Goal: Task Accomplishment & Management: Use online tool/utility

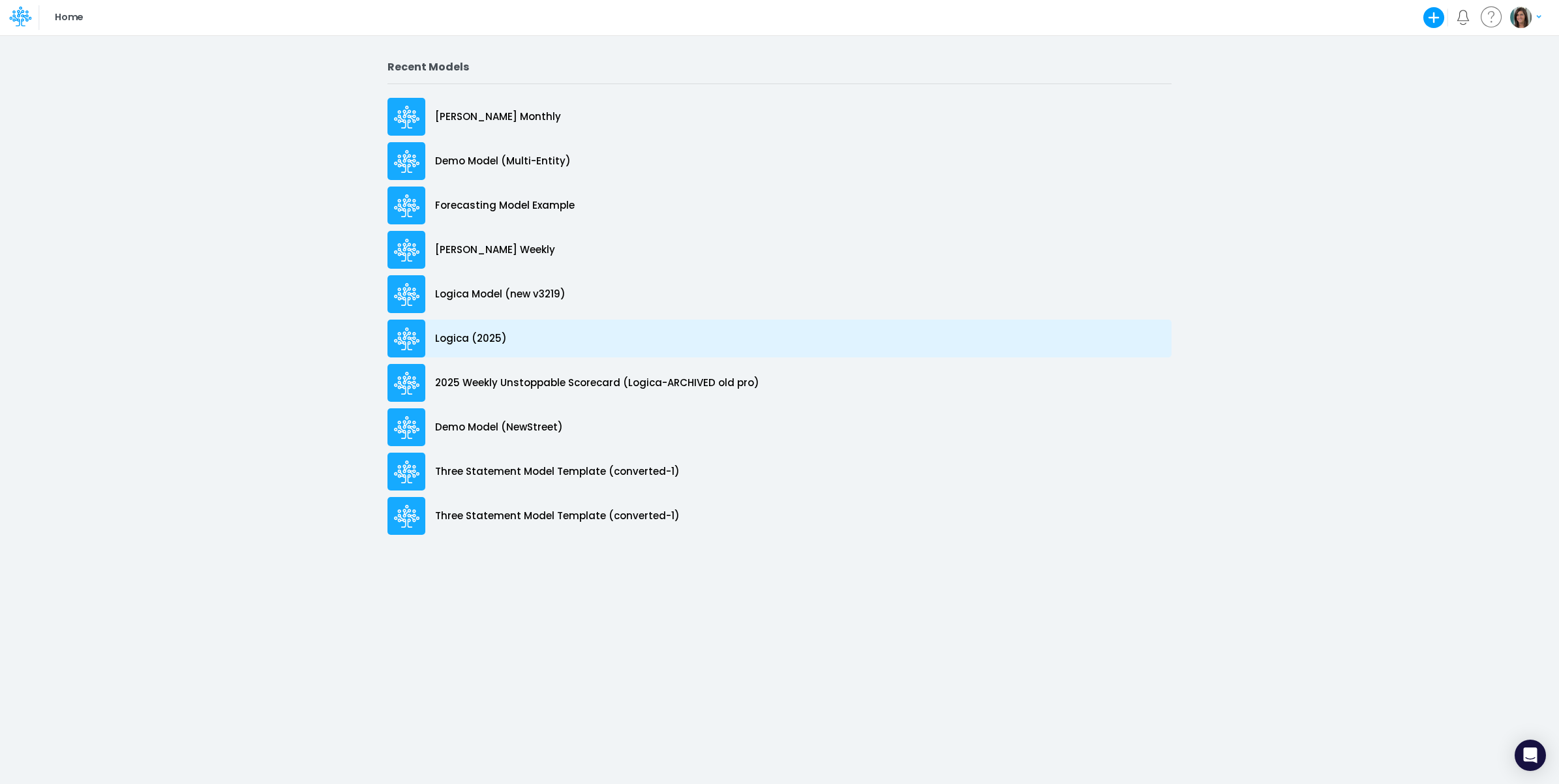
click at [549, 325] on div "Logica (2025)" at bounding box center [779, 338] width 784 height 38
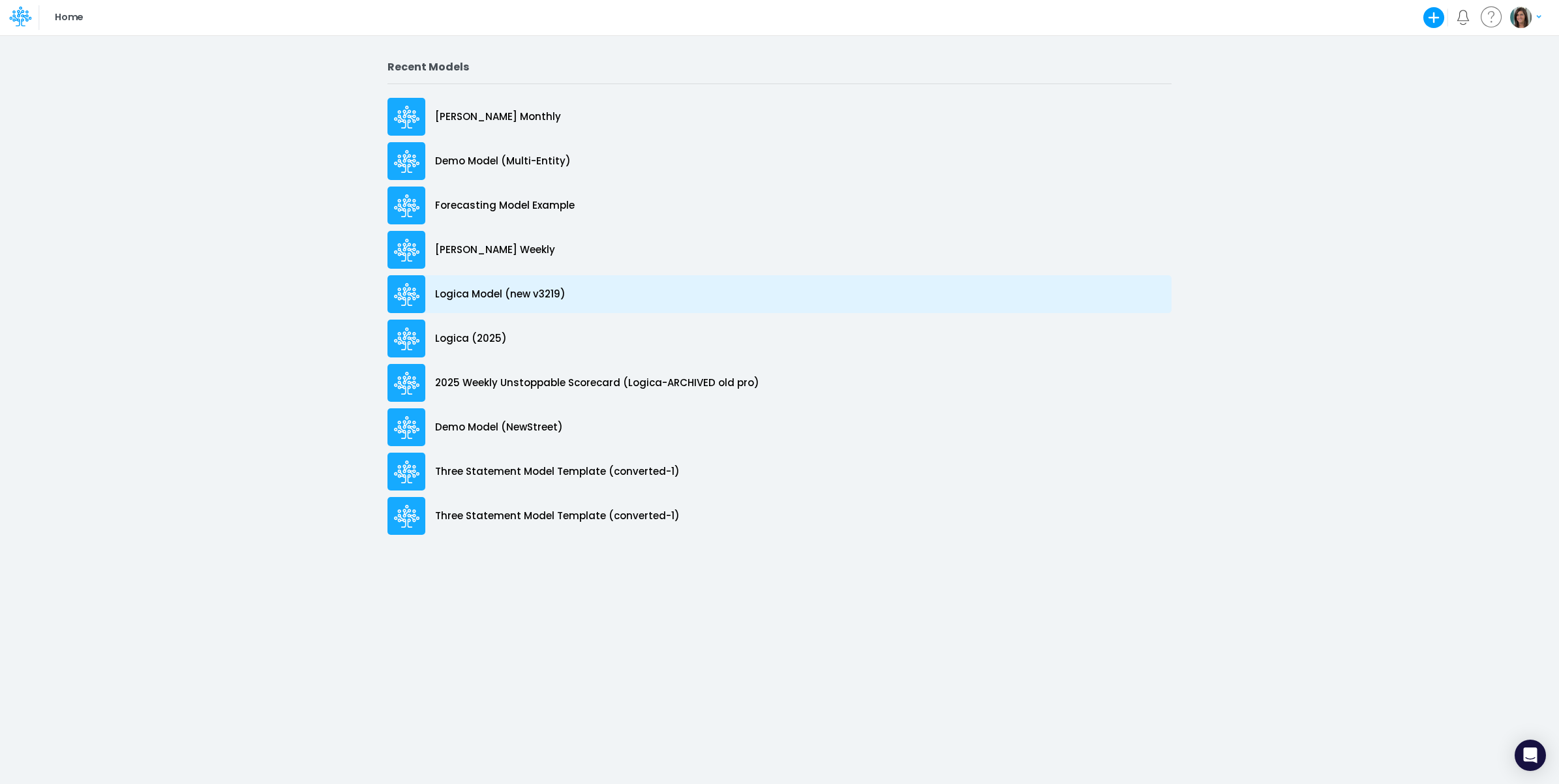
click at [579, 297] on div "Logica Model (new v3219)" at bounding box center [779, 294] width 784 height 38
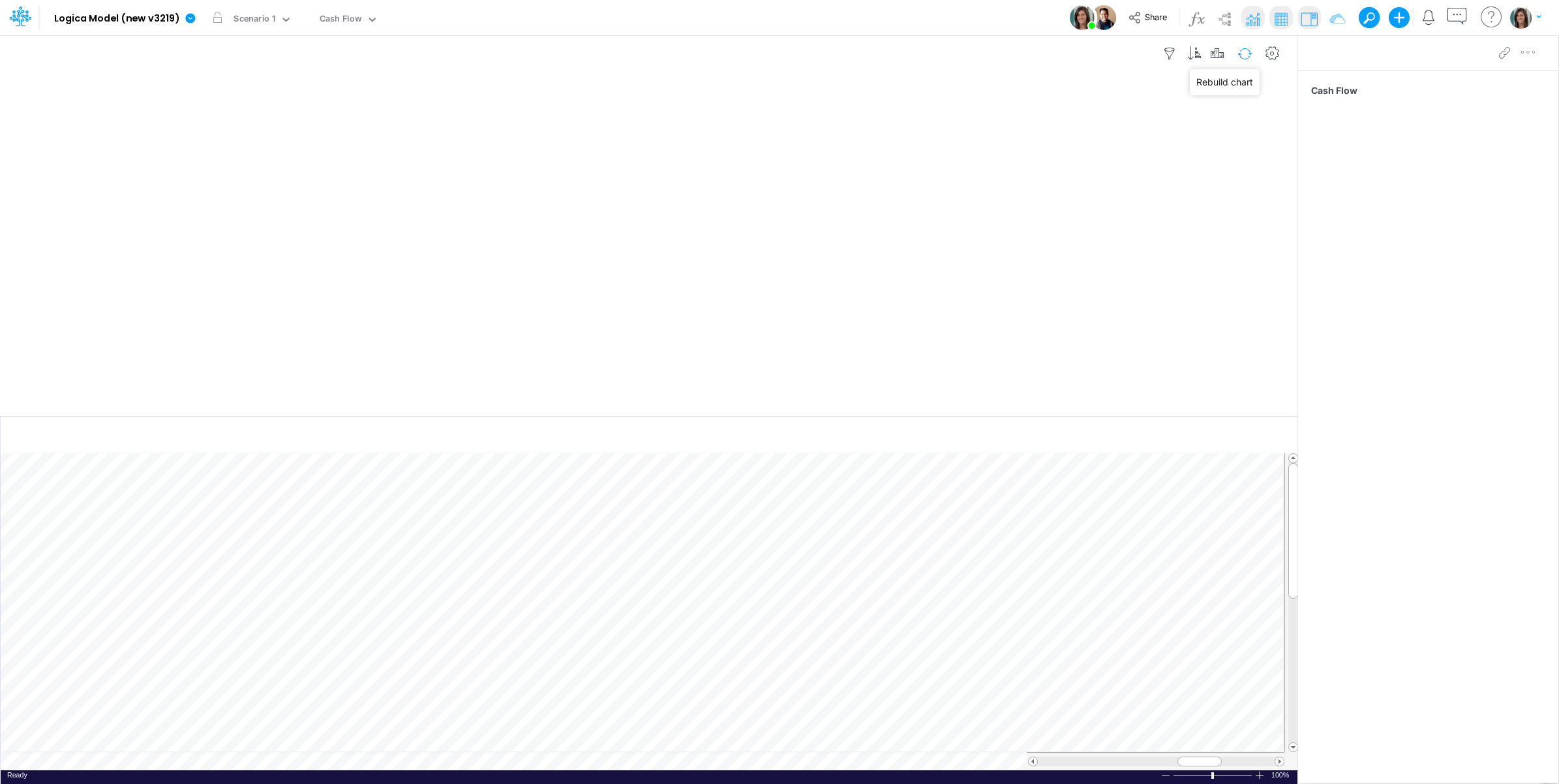
click at [1242, 52] on button "button" at bounding box center [1245, 54] width 31 height 23
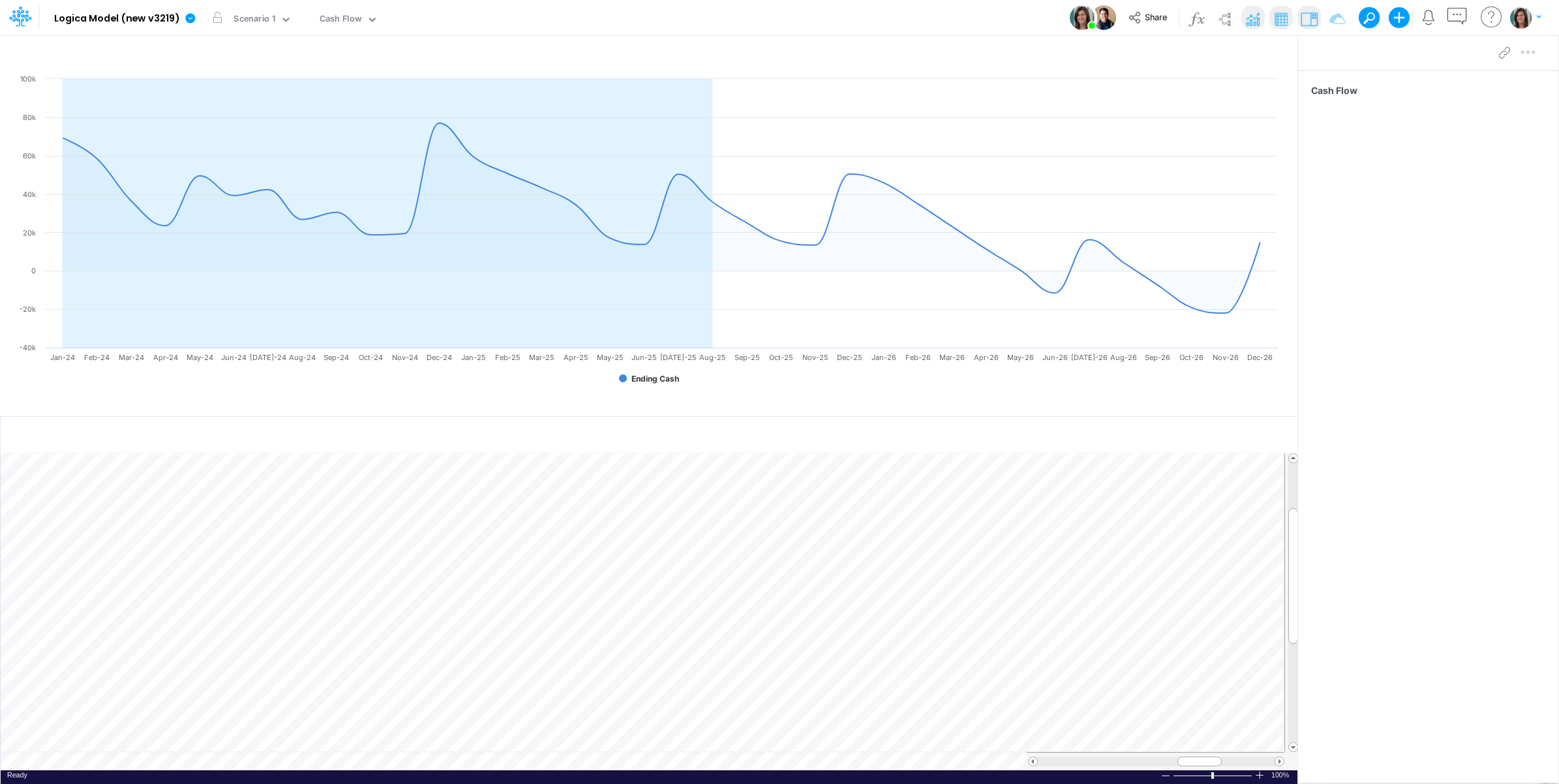
scroll to position [0, 1]
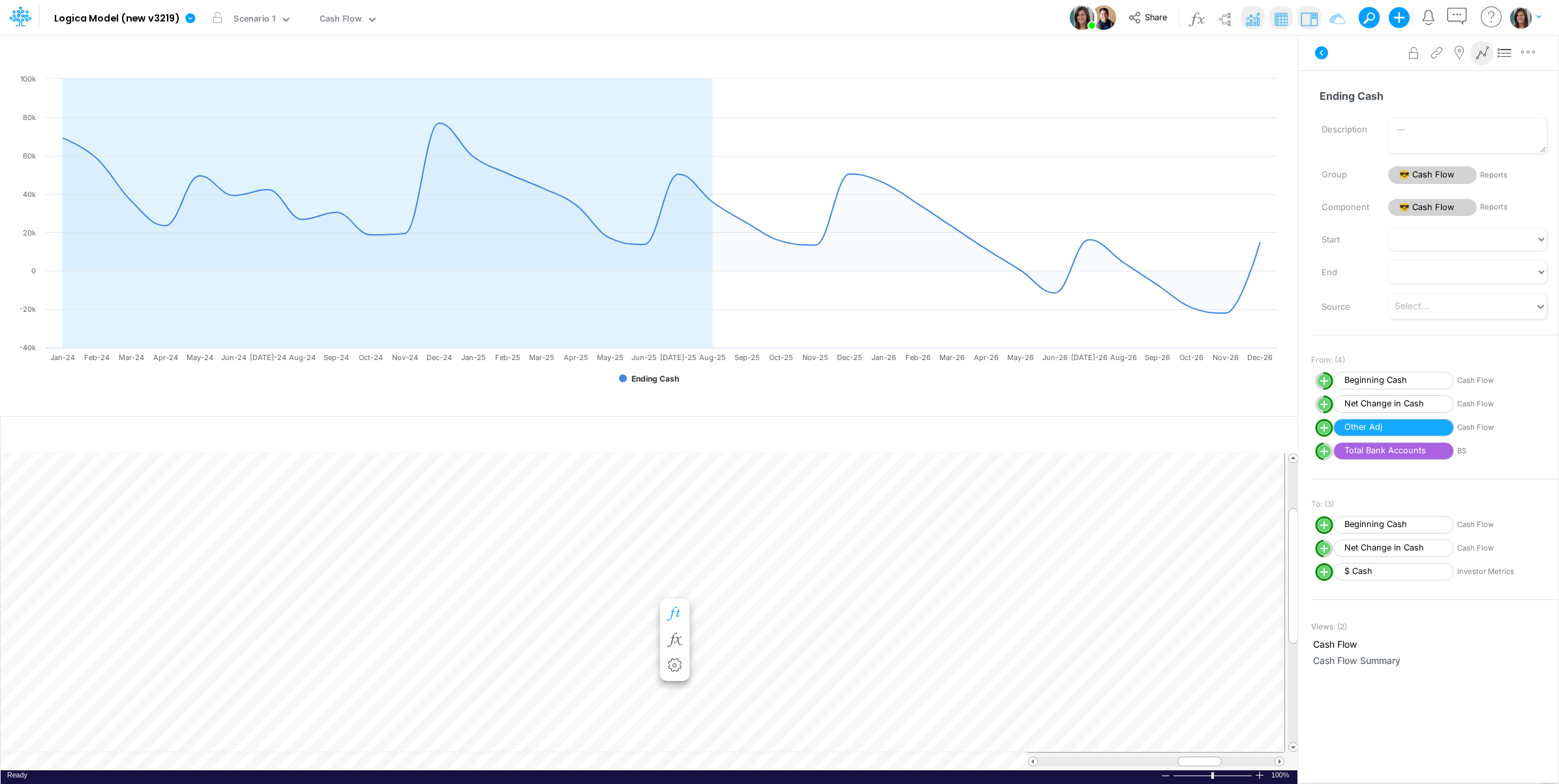
click at [680, 607] on icon "button" at bounding box center [675, 614] width 20 height 14
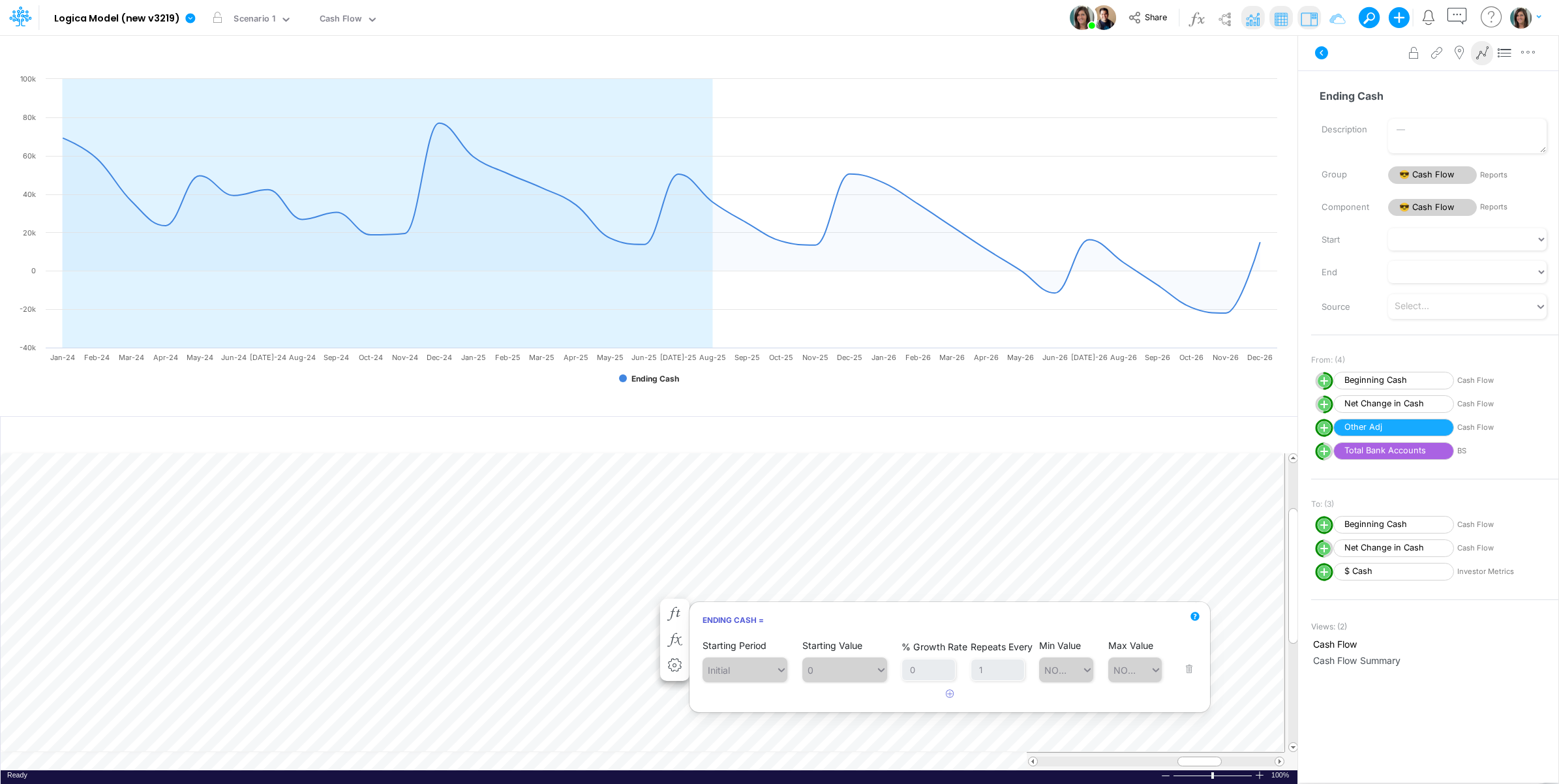
scroll to position [0, 1]
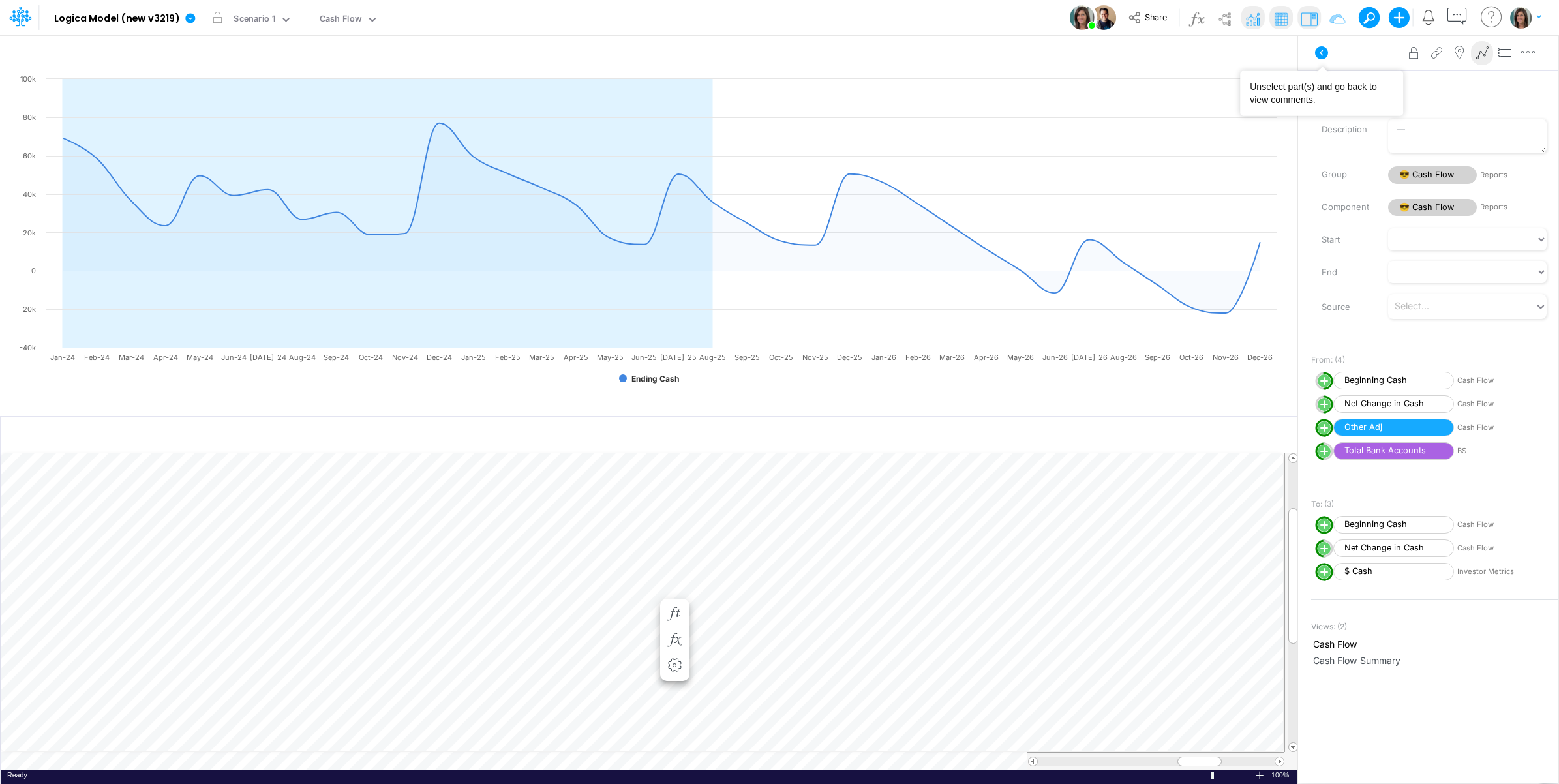
click at [1316, 52] on icon at bounding box center [1322, 53] width 13 height 13
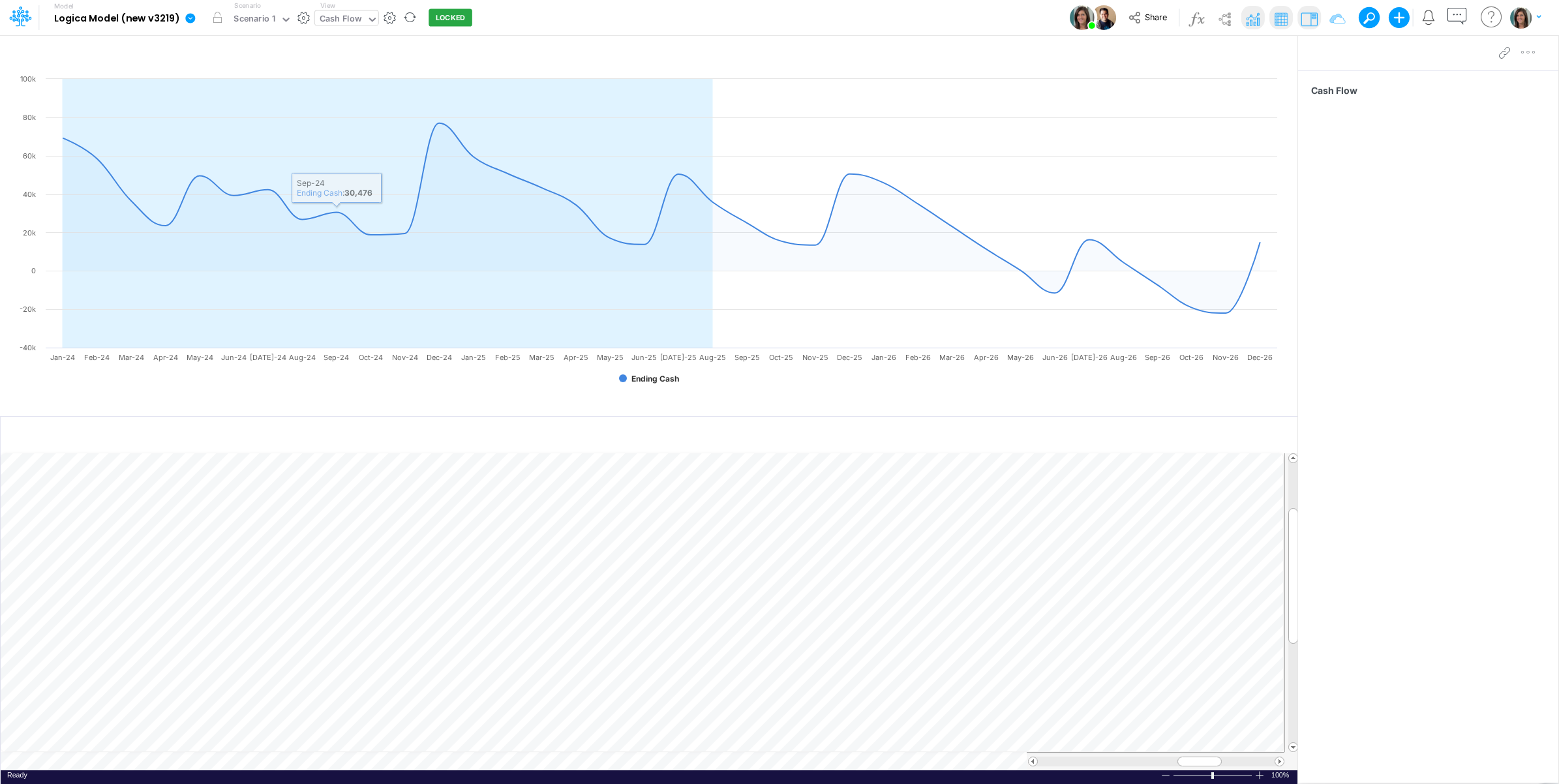
click at [334, 11] on div "Cash Flow" at bounding box center [341, 20] width 52 height 20
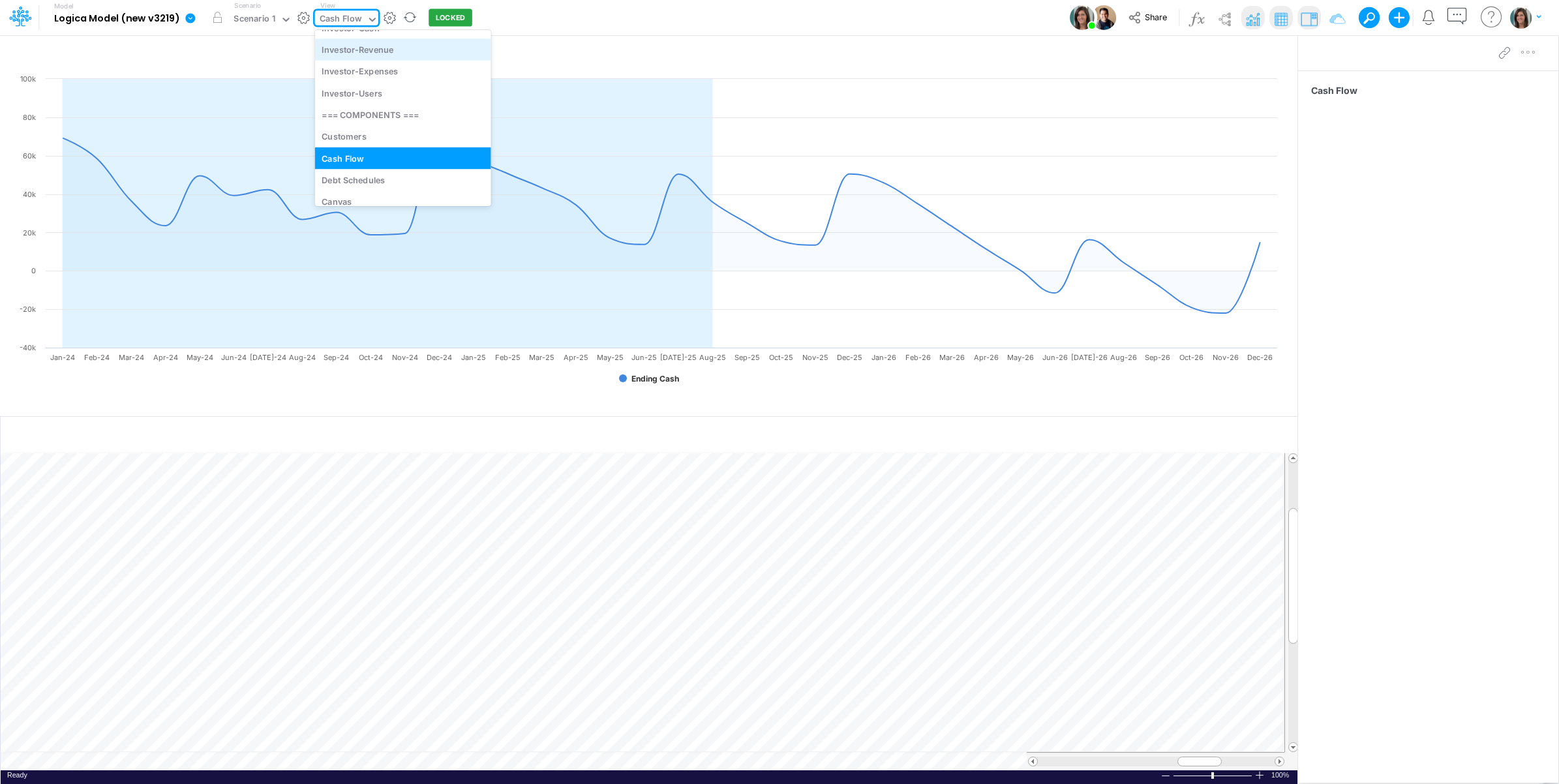
scroll to position [217, 0]
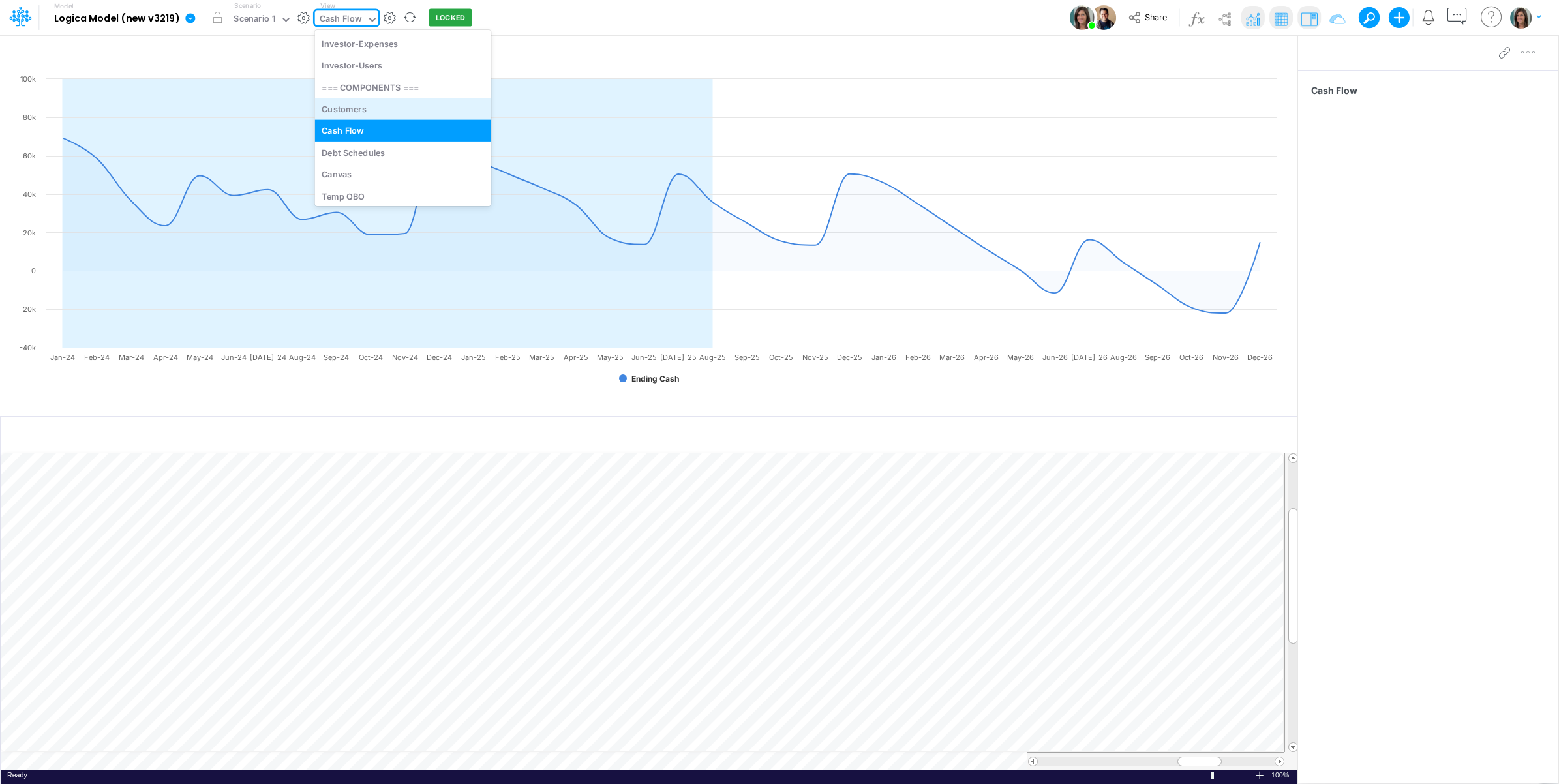
click at [408, 111] on div "Customers" at bounding box center [403, 108] width 176 height 21
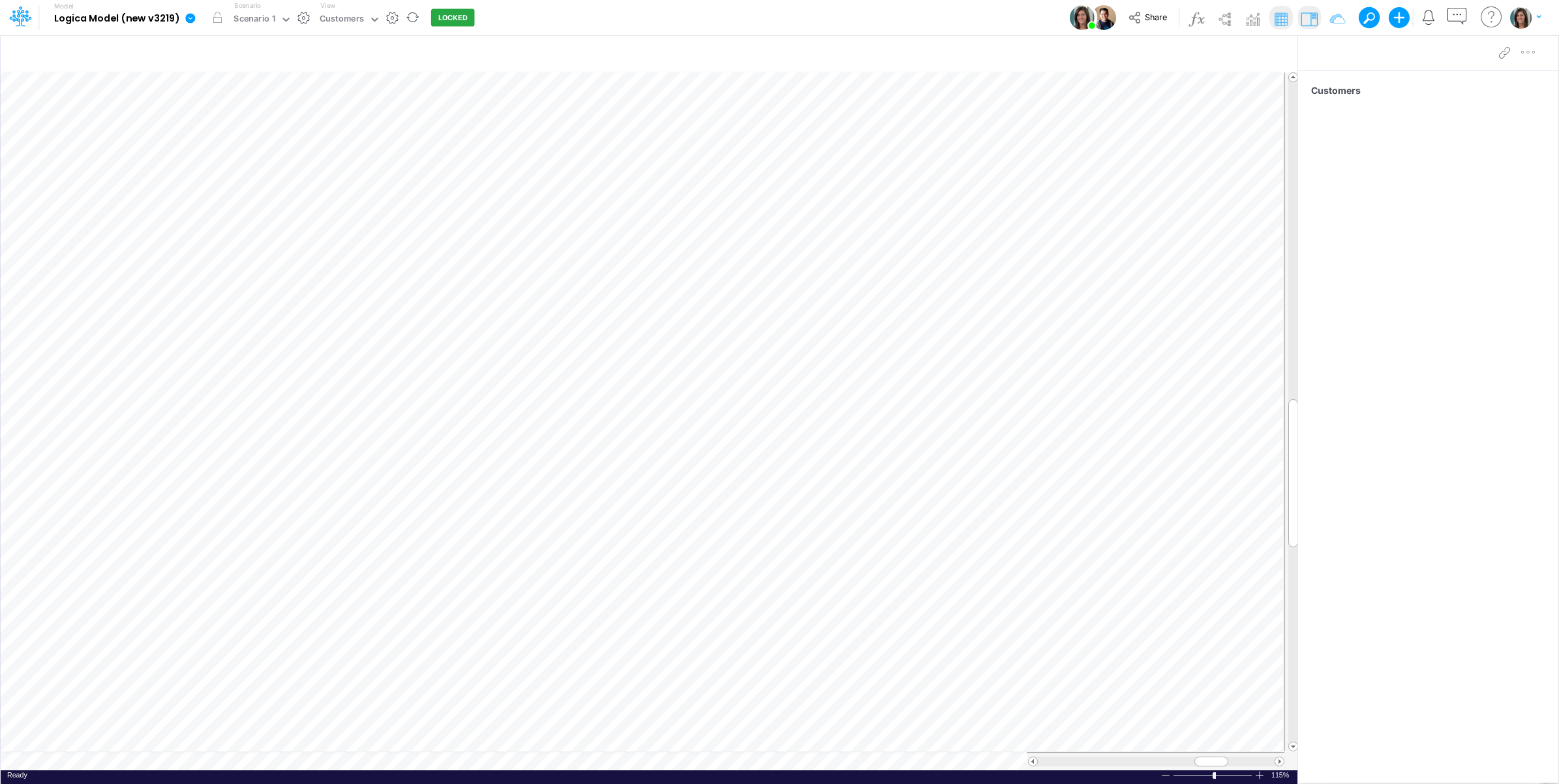
scroll to position [0, 1]
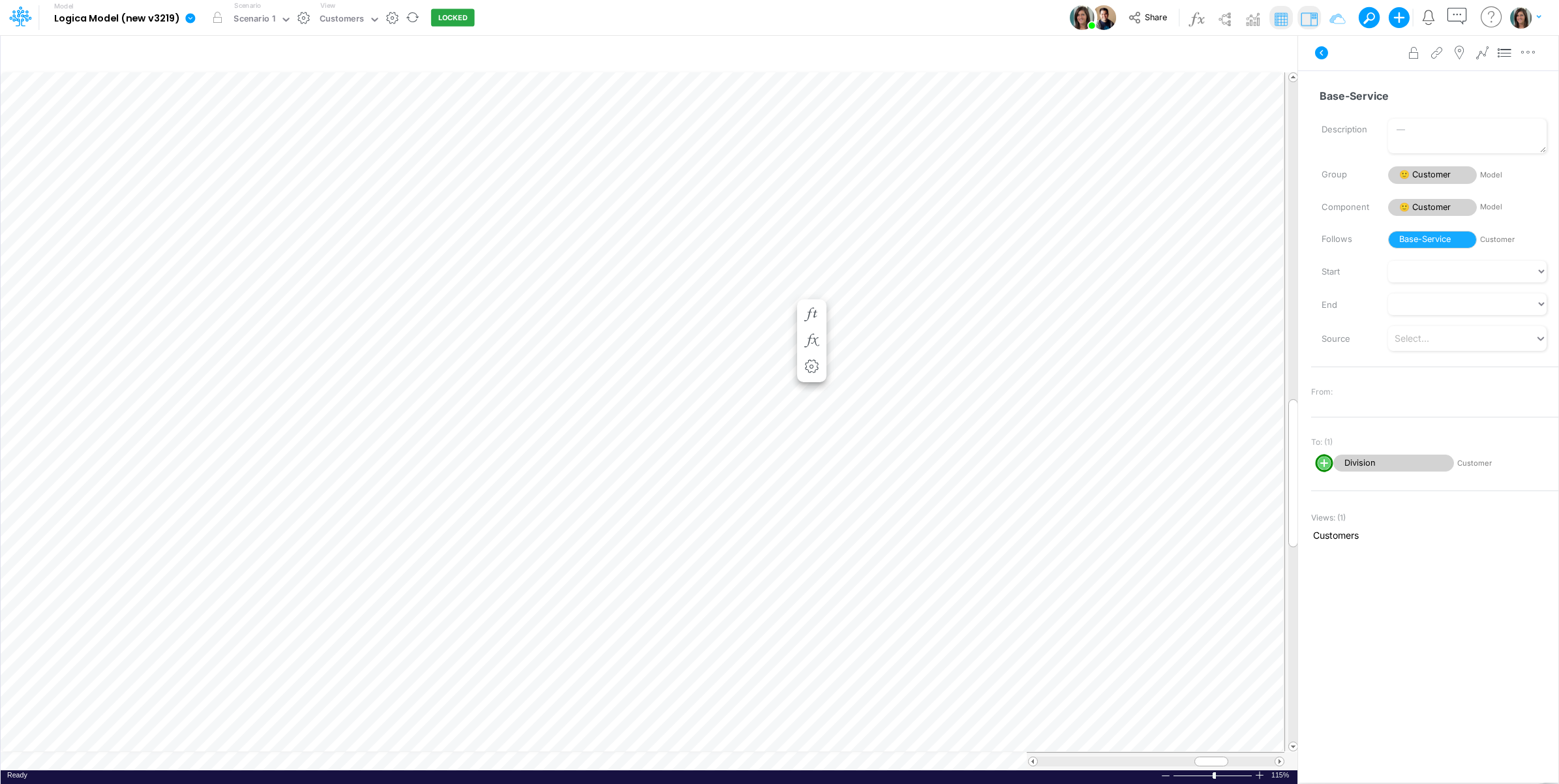
scroll to position [0, 1]
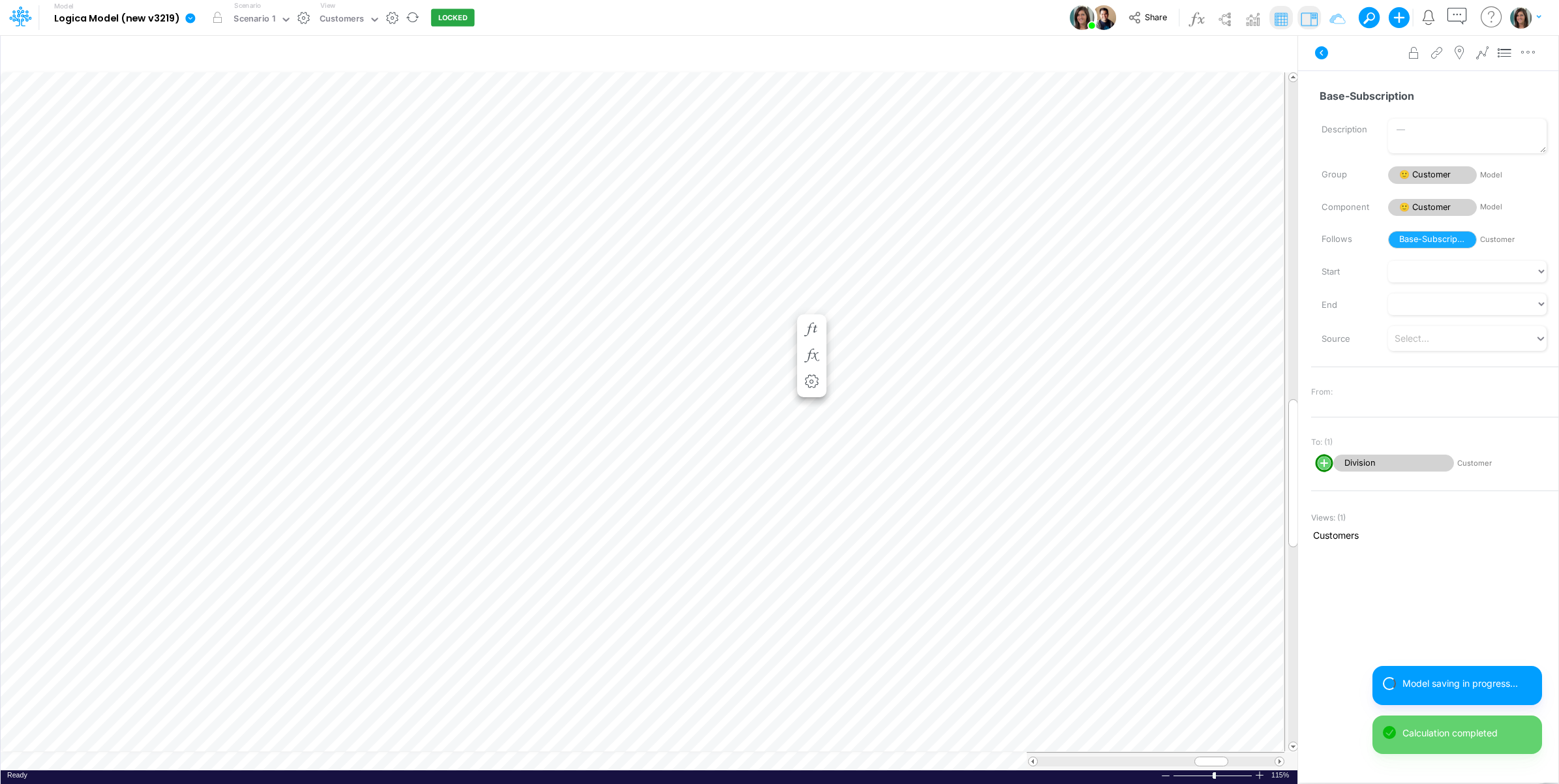
scroll to position [0, 1]
click at [810, 308] on icon "button" at bounding box center [812, 314] width 20 height 14
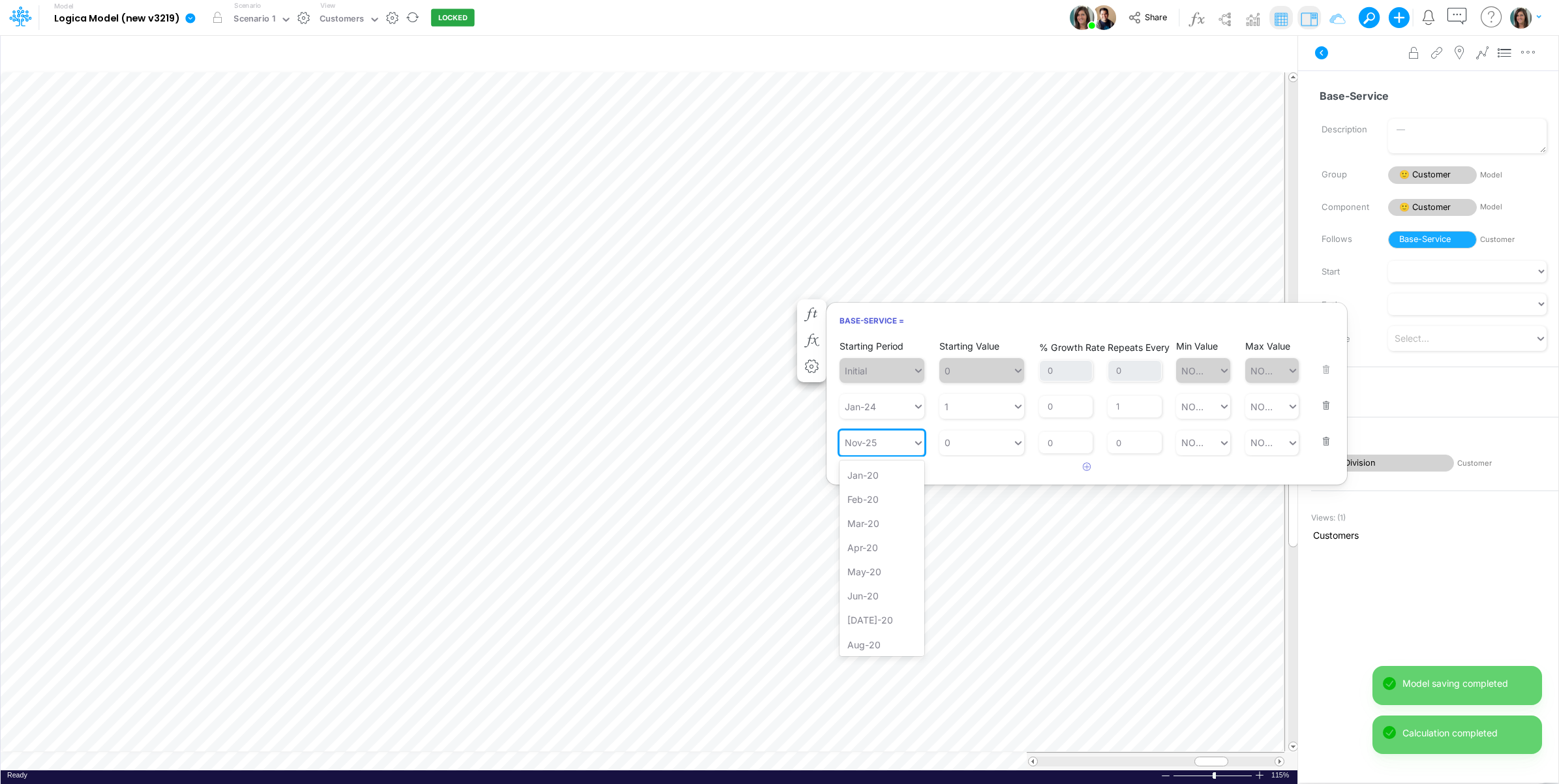
click at [911, 448] on div "Nov-25" at bounding box center [876, 442] width 73 height 21
click at [897, 614] on div "Oct-25" at bounding box center [881, 613] width 85 height 24
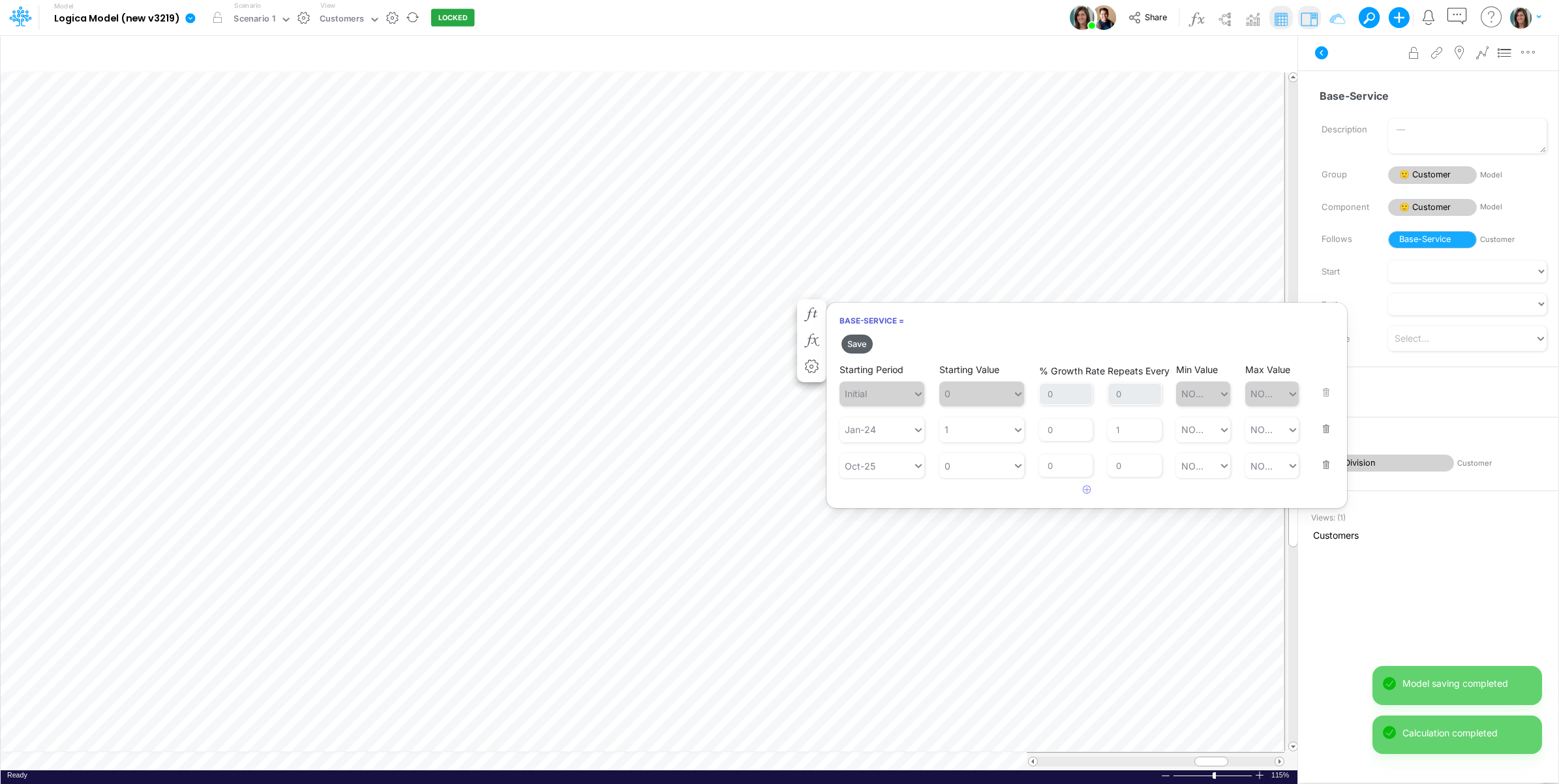
click at [859, 347] on button "Save" at bounding box center [857, 344] width 32 height 19
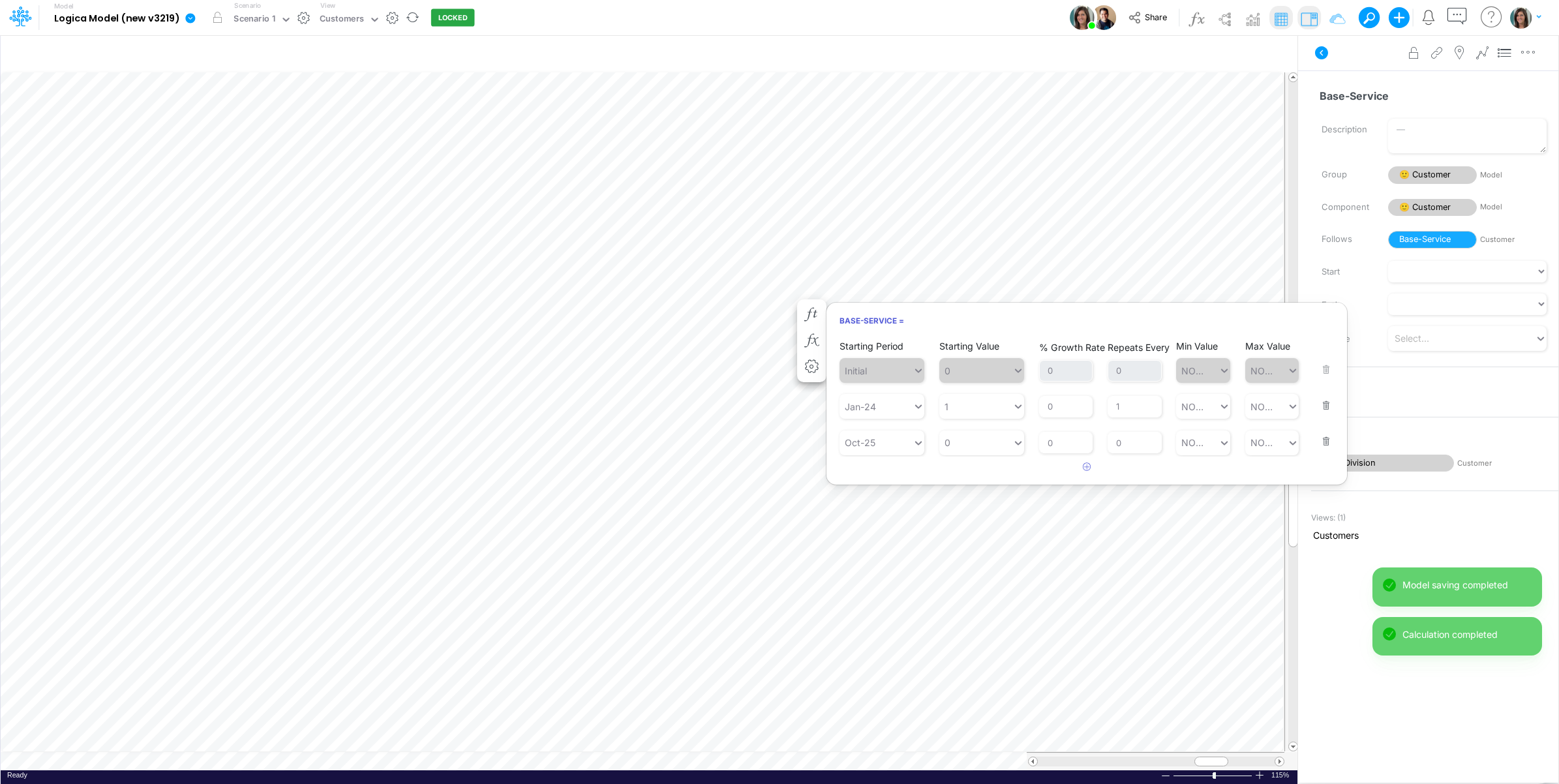
scroll to position [0, 1]
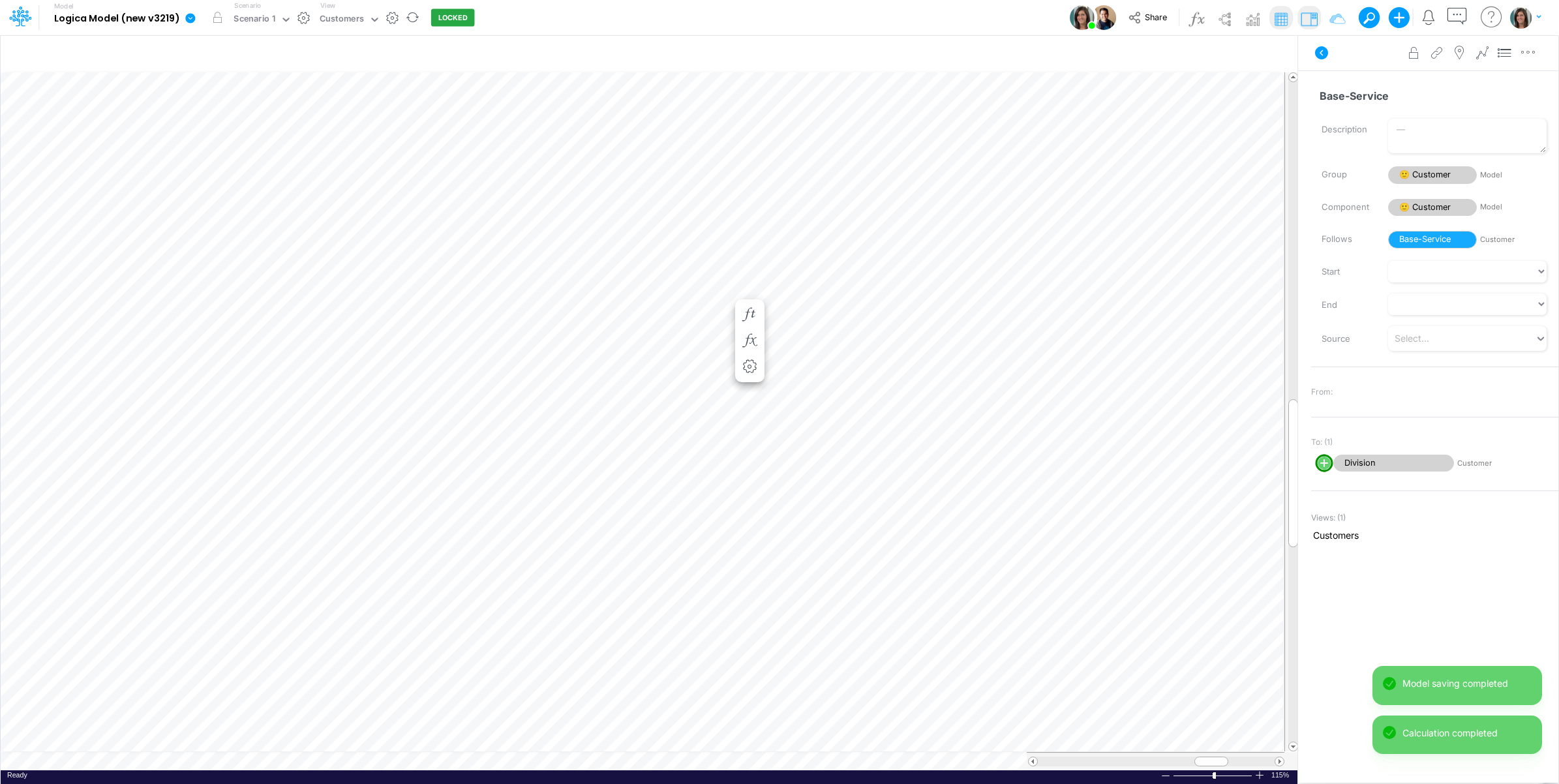
scroll to position [0, 1]
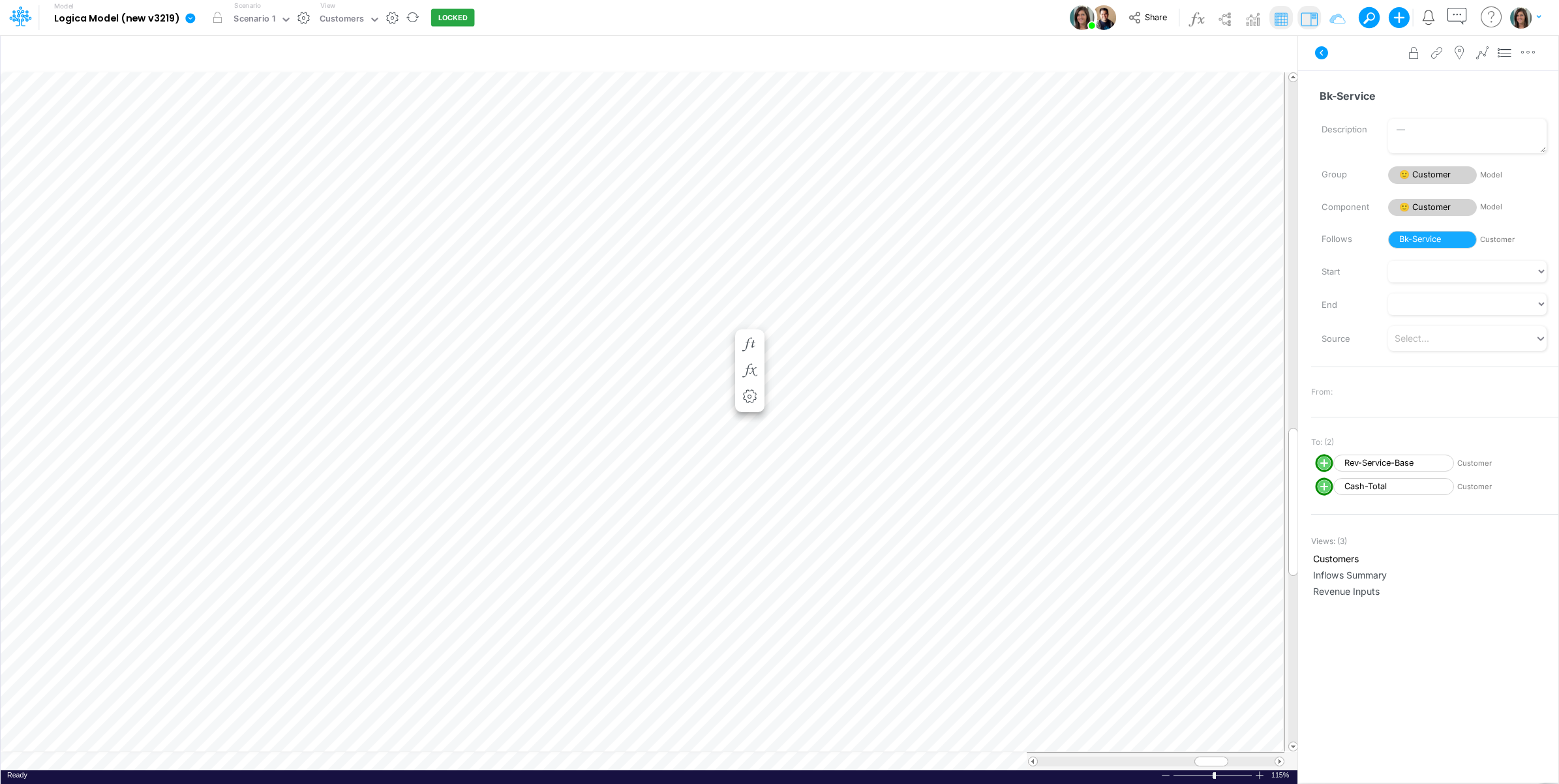
scroll to position [0, 1]
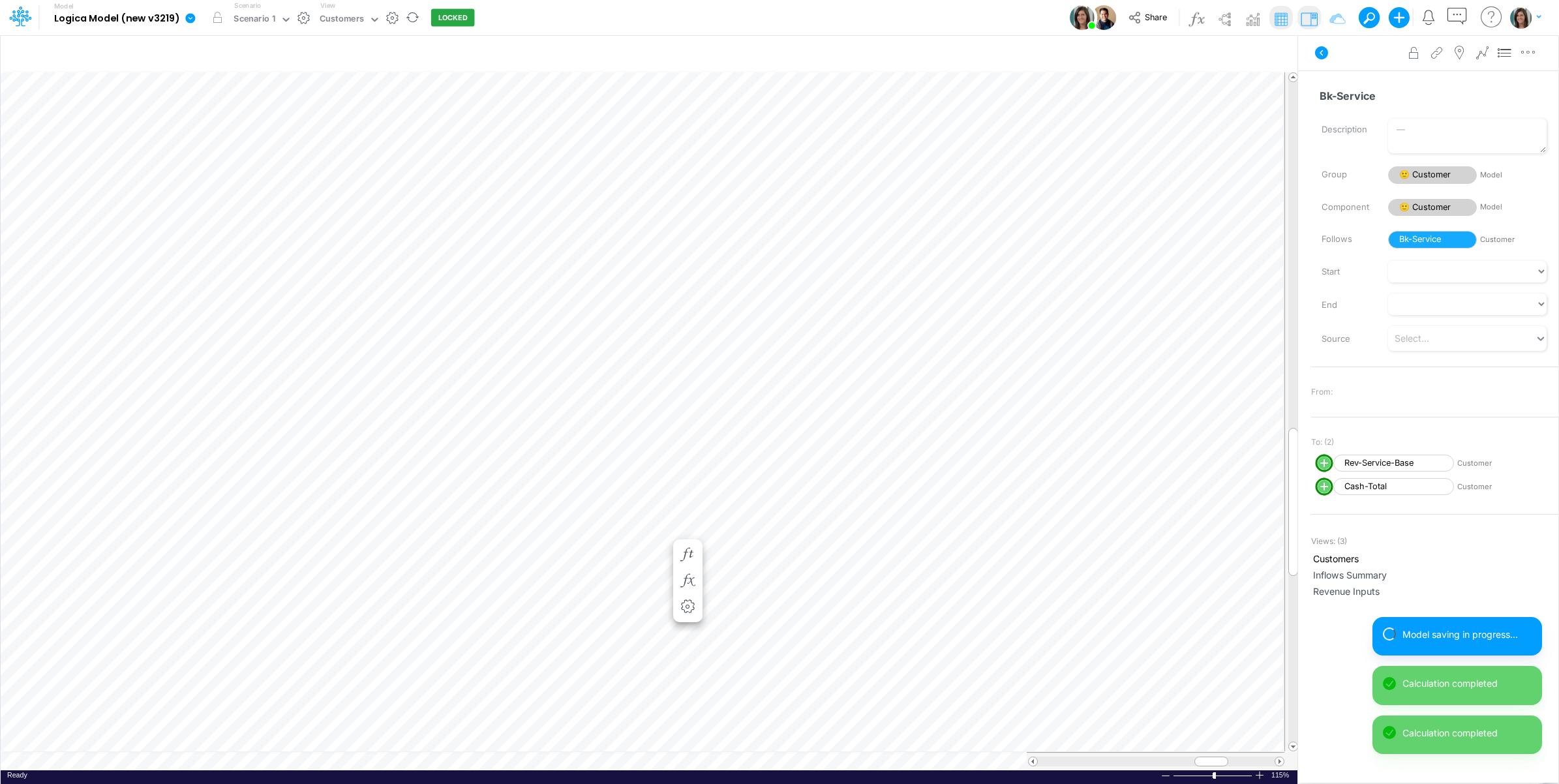
scroll to position [0, 1]
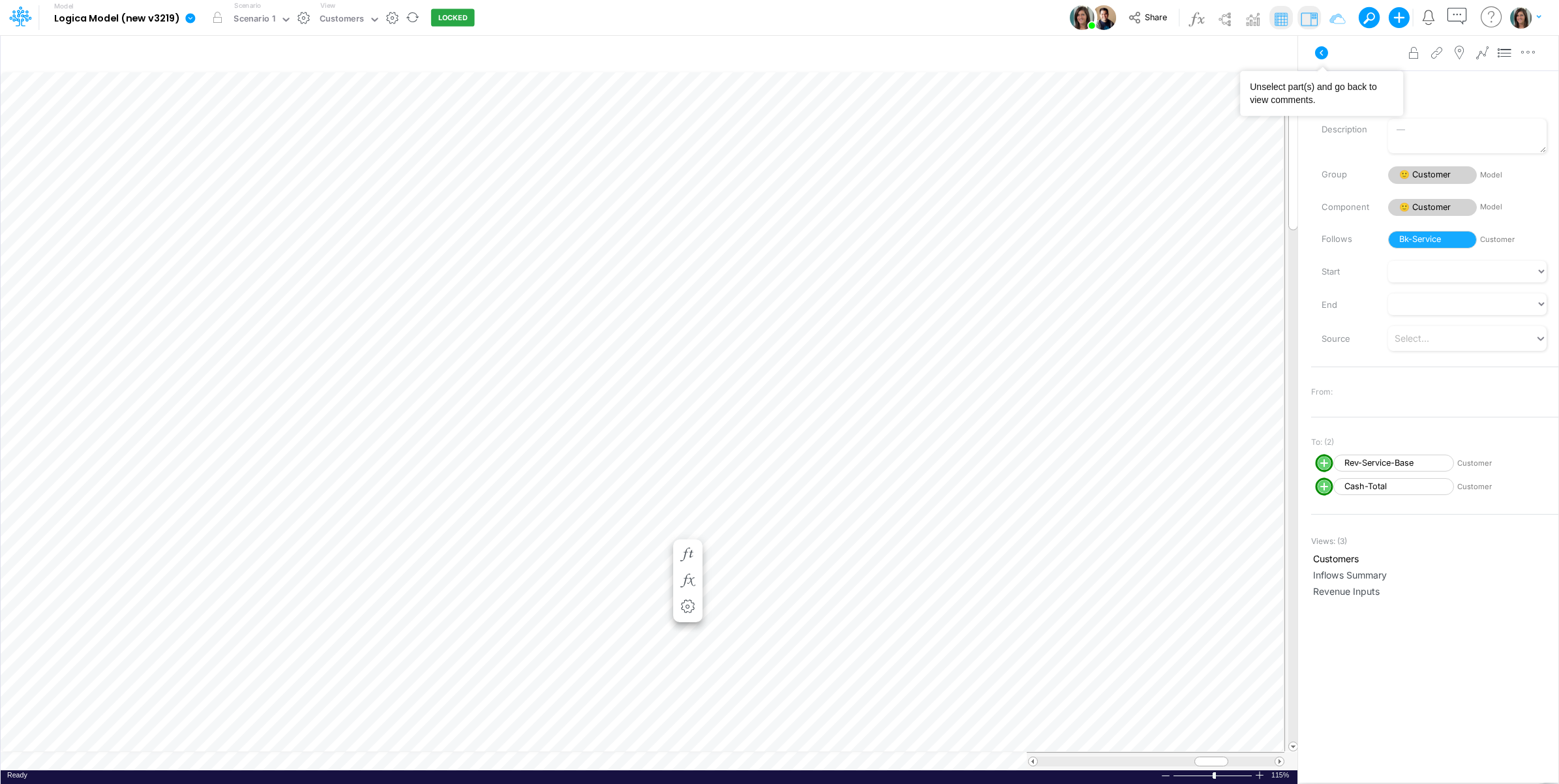
click at [1321, 51] on icon at bounding box center [1321, 52] width 15 height 15
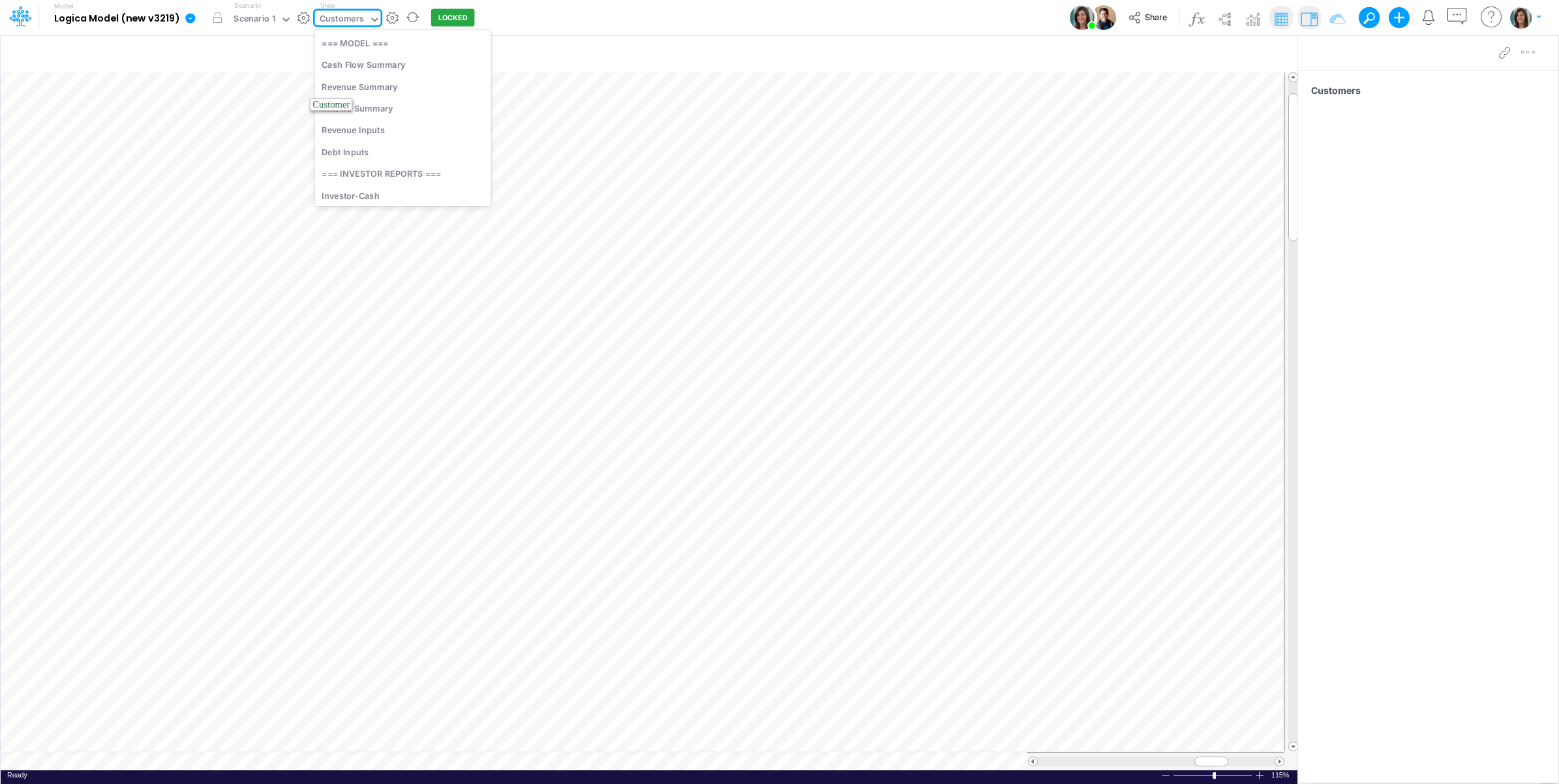
click at [327, 24] on div "Customers" at bounding box center [342, 20] width 44 height 15
click at [411, 92] on div "Revenue Summary" at bounding box center [403, 86] width 176 height 21
click at [367, 17] on div "Revenue Summary" at bounding box center [357, 20] width 76 height 15
click at [396, 60] on div "Cash Flow Summary" at bounding box center [403, 65] width 176 height 21
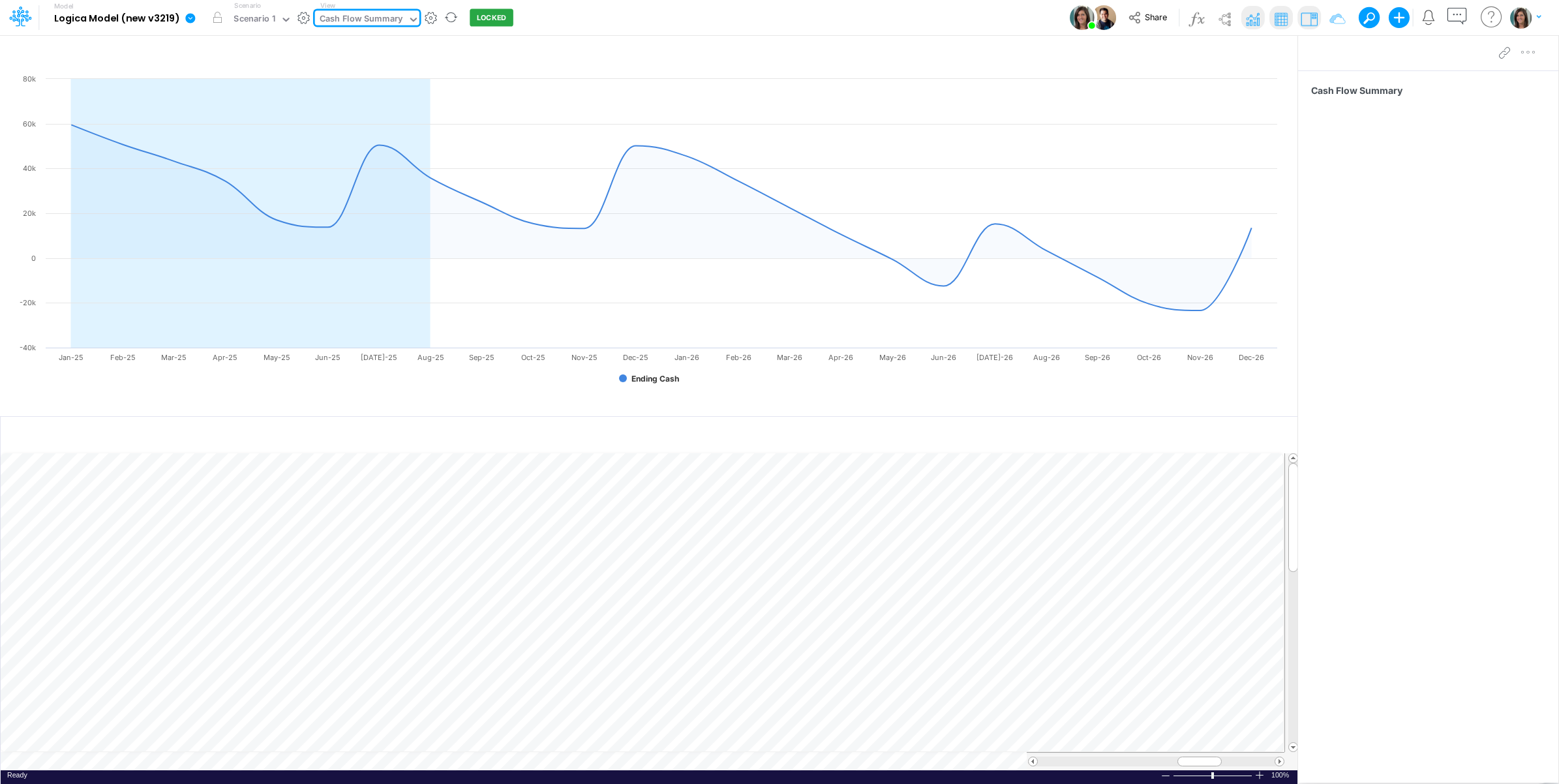
click at [222, 760] on td at bounding box center [642, 760] width 1284 height 18
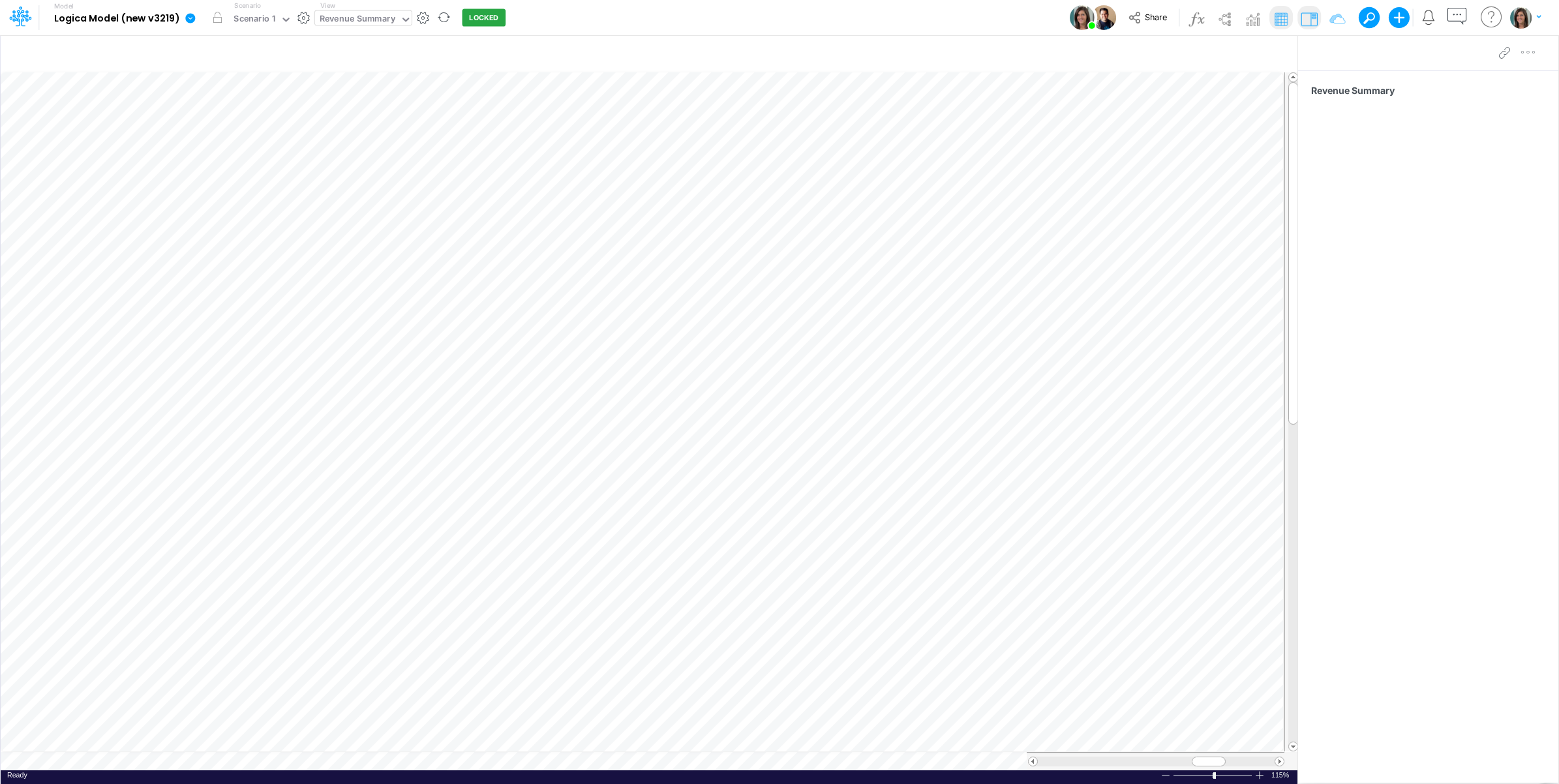
click at [352, 23] on div "Revenue Summary" at bounding box center [357, 20] width 76 height 15
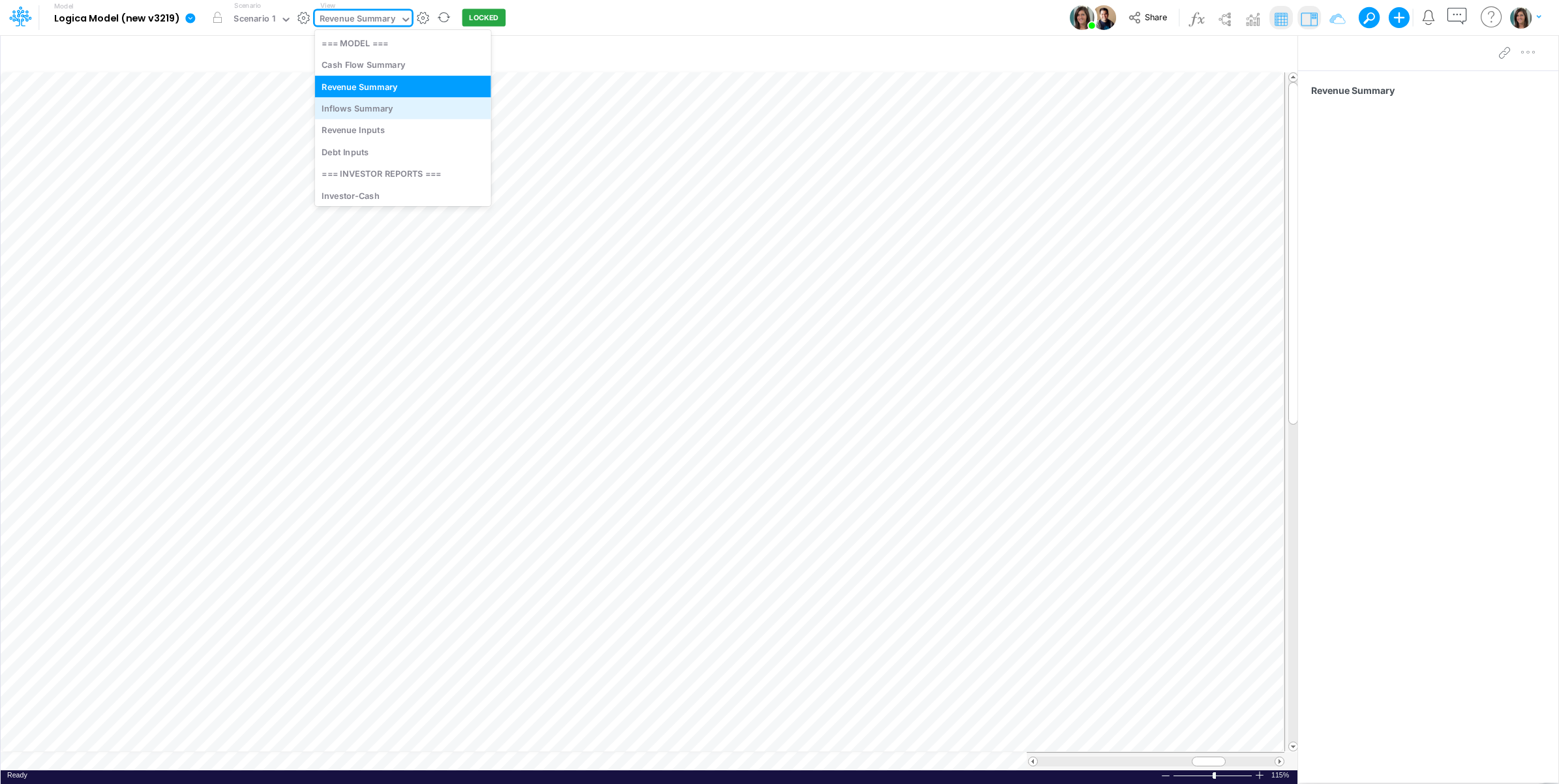
click at [396, 111] on div "Inflows Summary" at bounding box center [403, 107] width 176 height 21
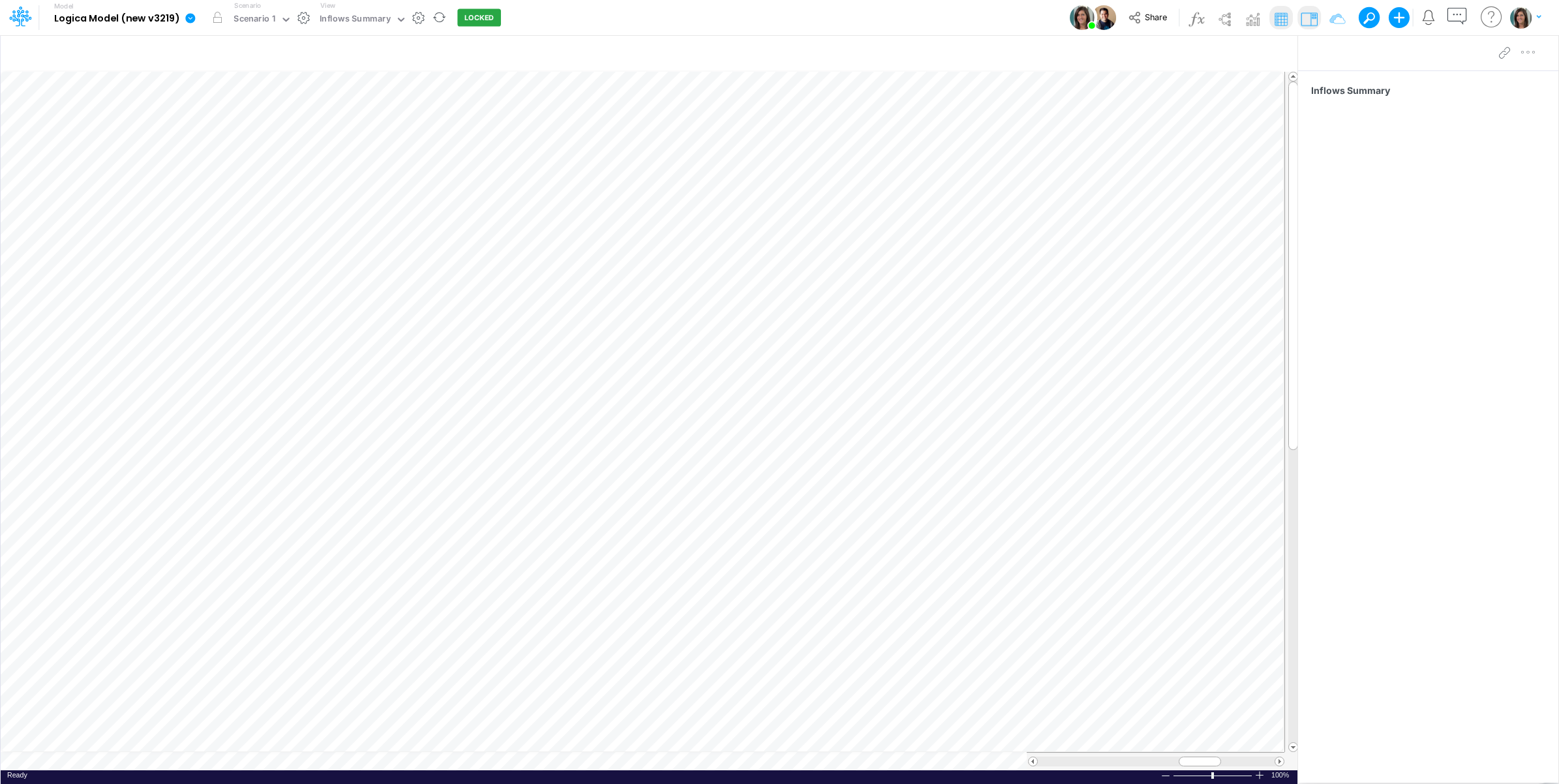
click at [687, 18] on div "Model Logica Model (new v3219) Edit model settings Duplicate Import QuickBooks …" at bounding box center [779, 18] width 1403 height 35
click at [351, 21] on div "Inflows Summary" at bounding box center [355, 20] width 71 height 15
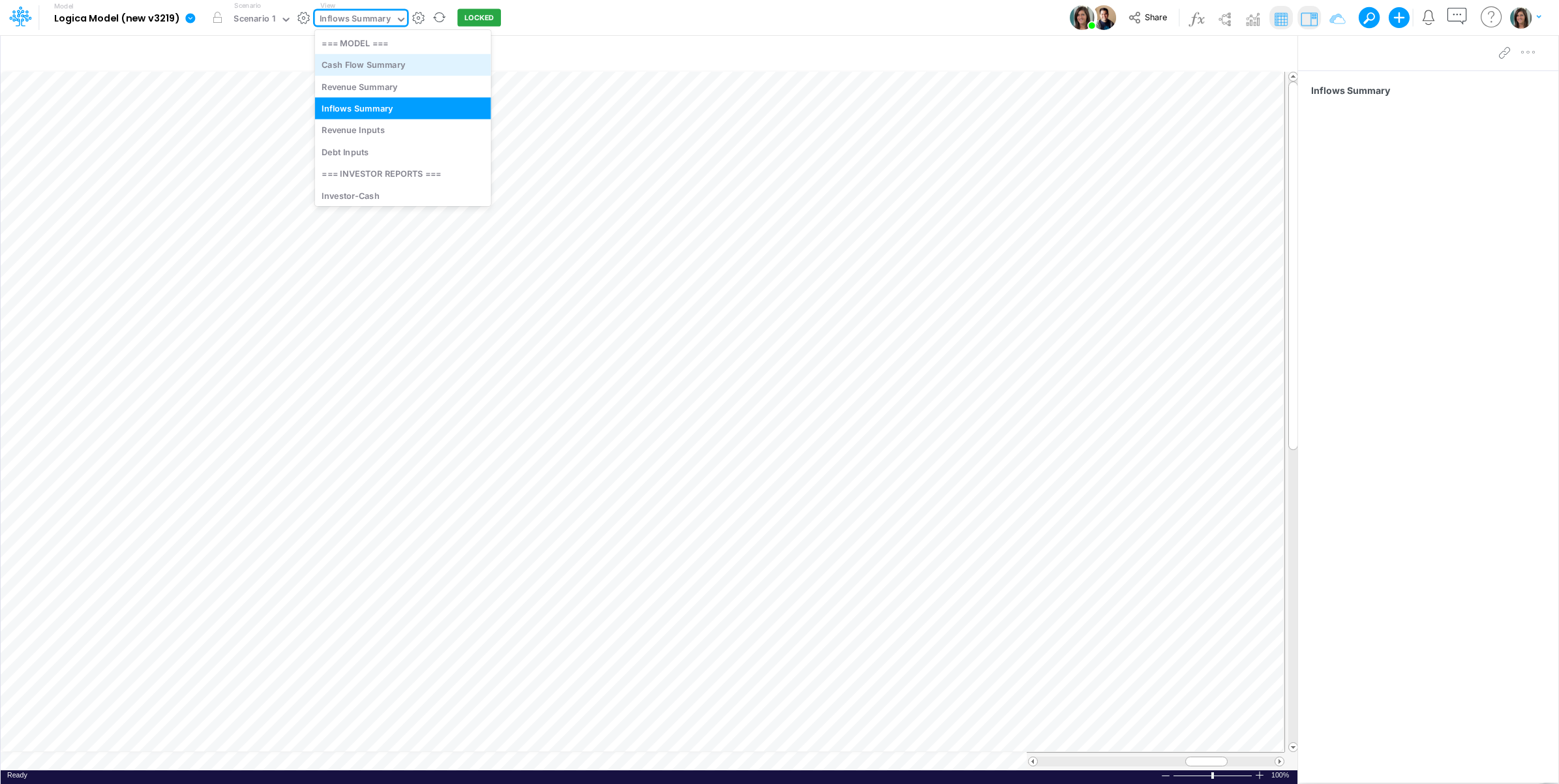
click at [391, 63] on div "Cash Flow Summary" at bounding box center [403, 65] width 176 height 21
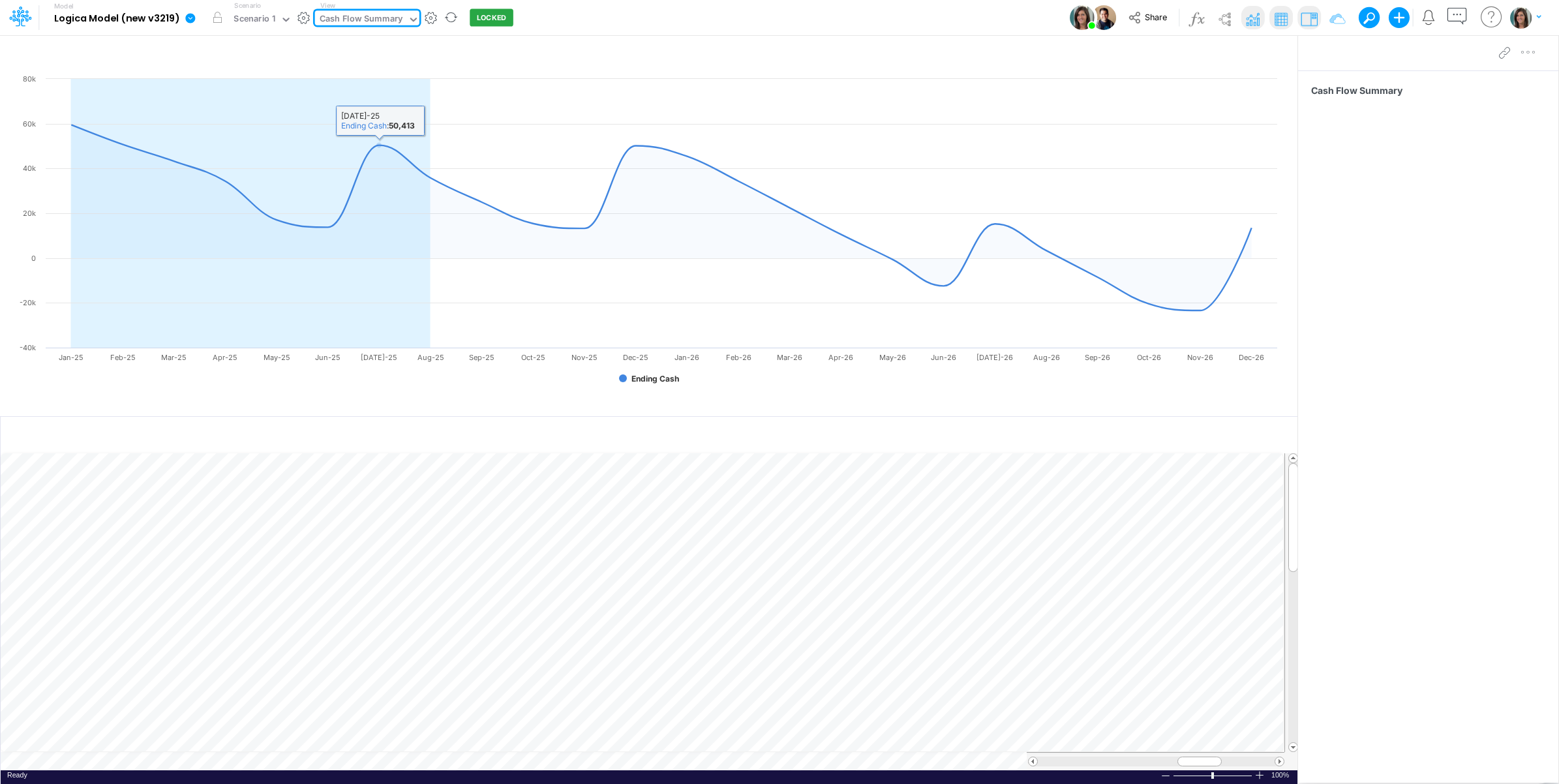
click at [379, 17] on div "Cash Flow Summary" at bounding box center [361, 20] width 83 height 15
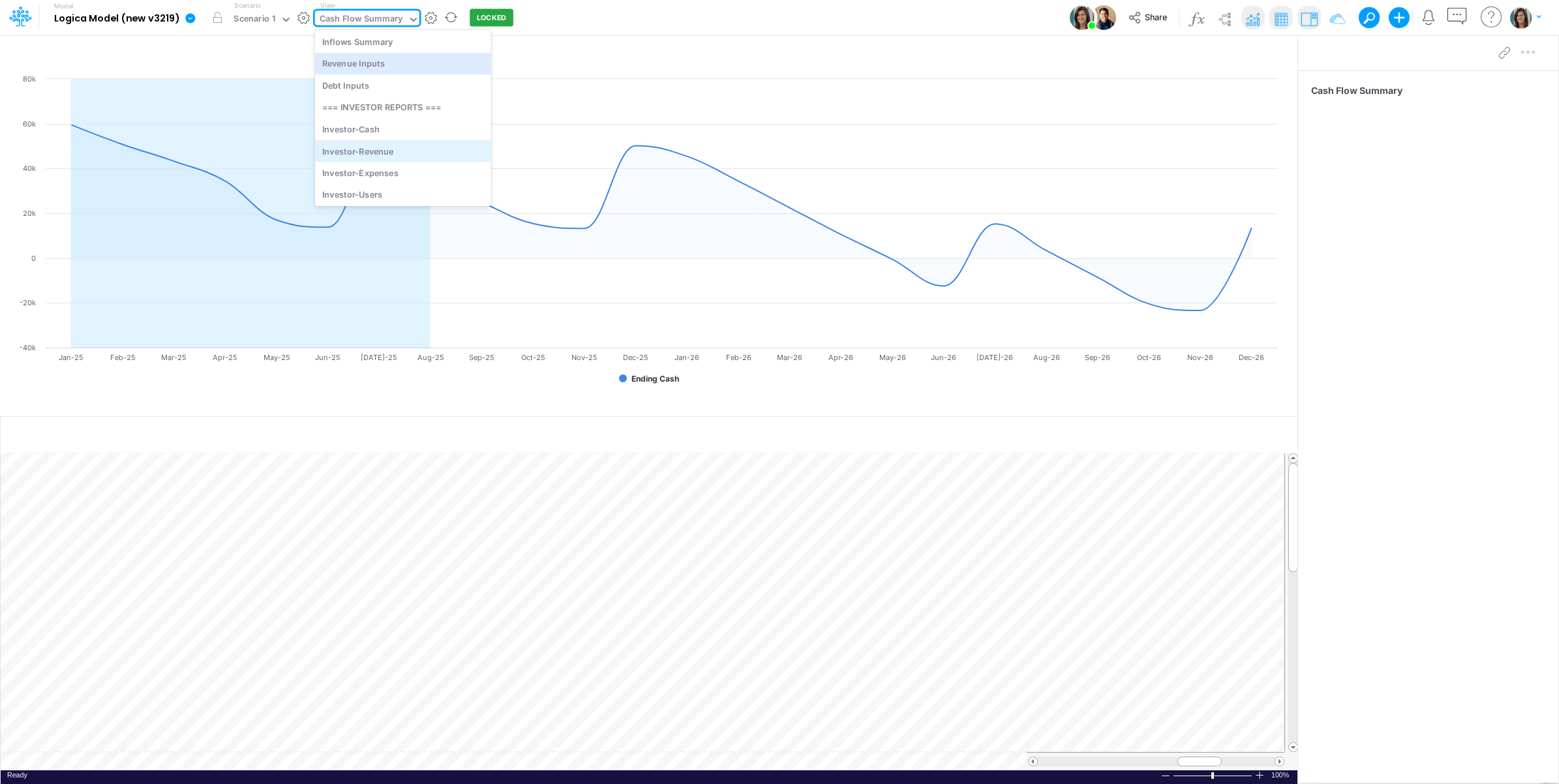
scroll to position [108, 0]
click at [414, 140] on div "Investor-Expenses" at bounding box center [403, 141] width 176 height 21
type input "Expenses"
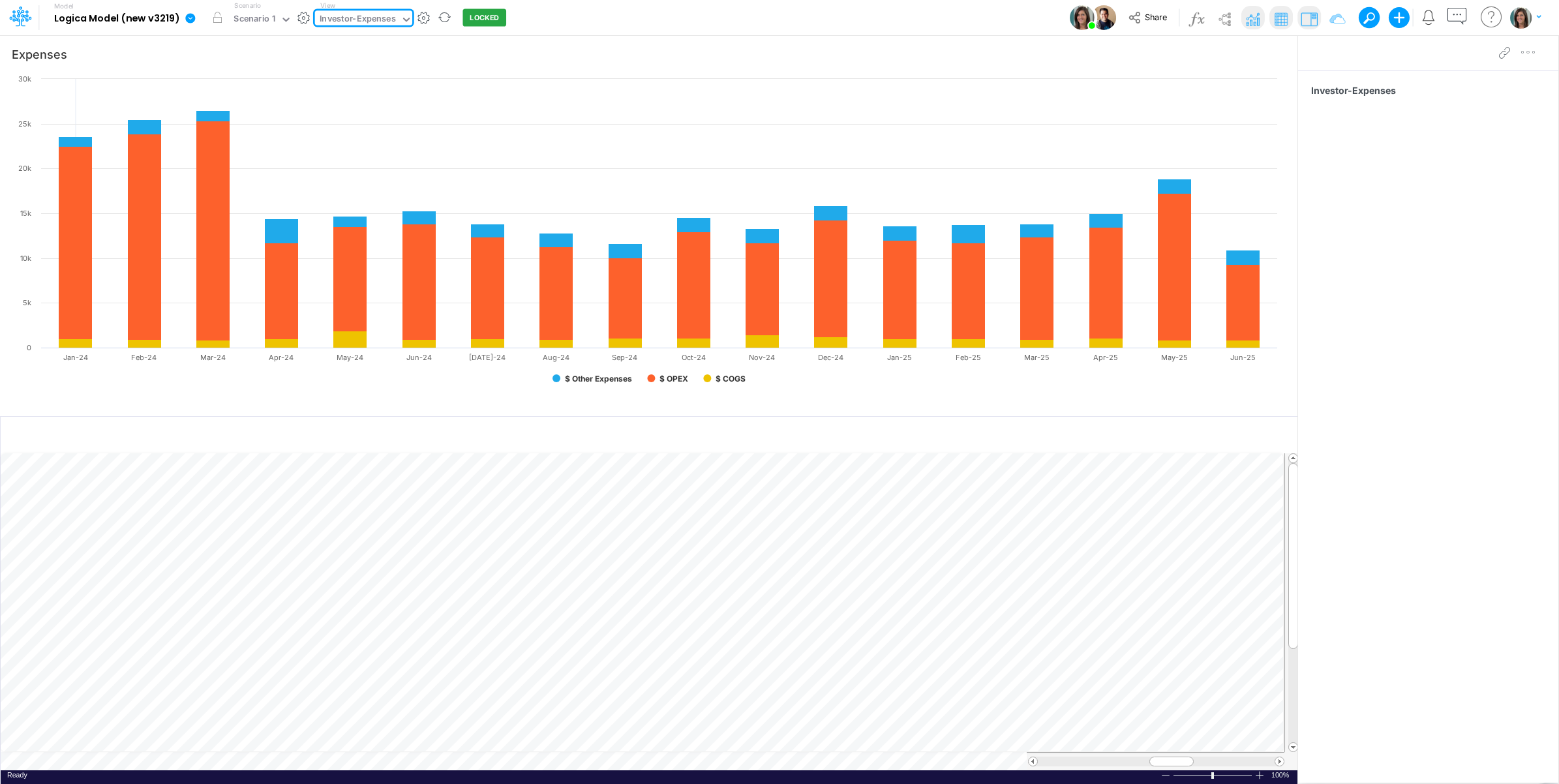
drag, startPoint x: 370, startPoint y: 15, endPoint x: 370, endPoint y: 26, distance: 11.0
click at [370, 18] on div "Investor-Expenses" at bounding box center [358, 20] width 77 height 15
click at [411, 63] on div "Cash Flow Summary" at bounding box center [403, 65] width 176 height 21
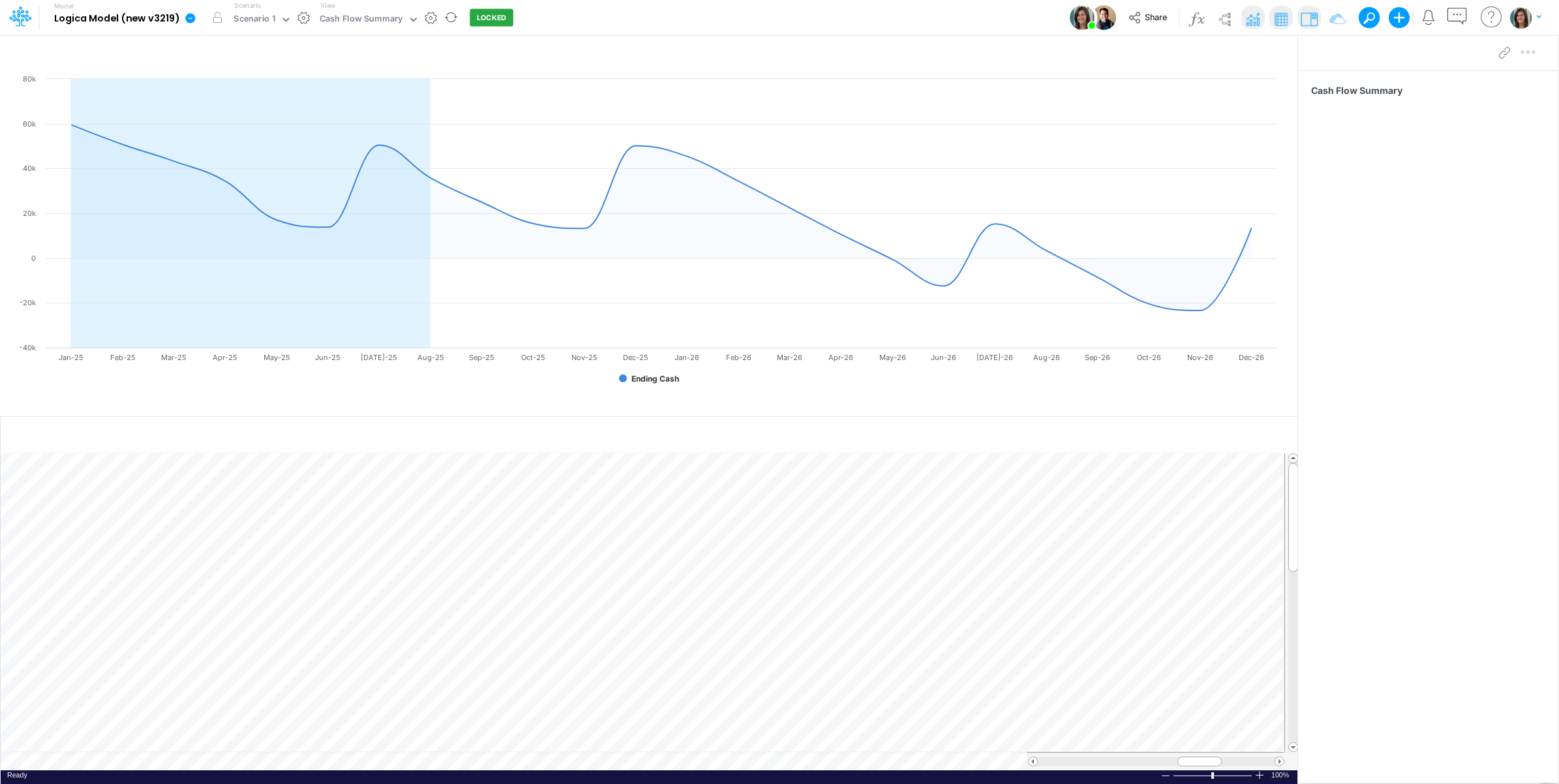
scroll to position [0, 1]
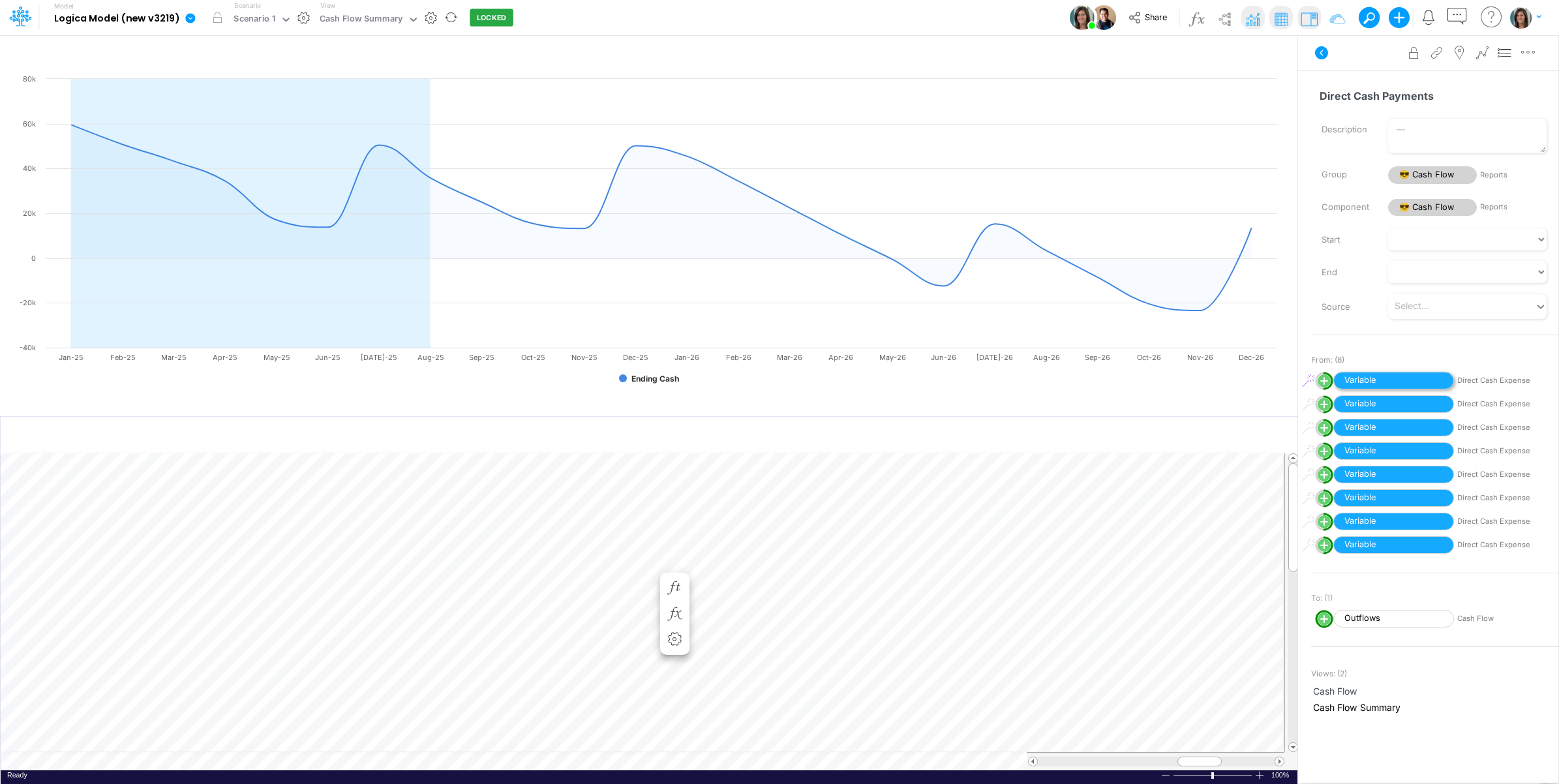
click at [1396, 382] on span "Variable" at bounding box center [1393, 381] width 121 height 18
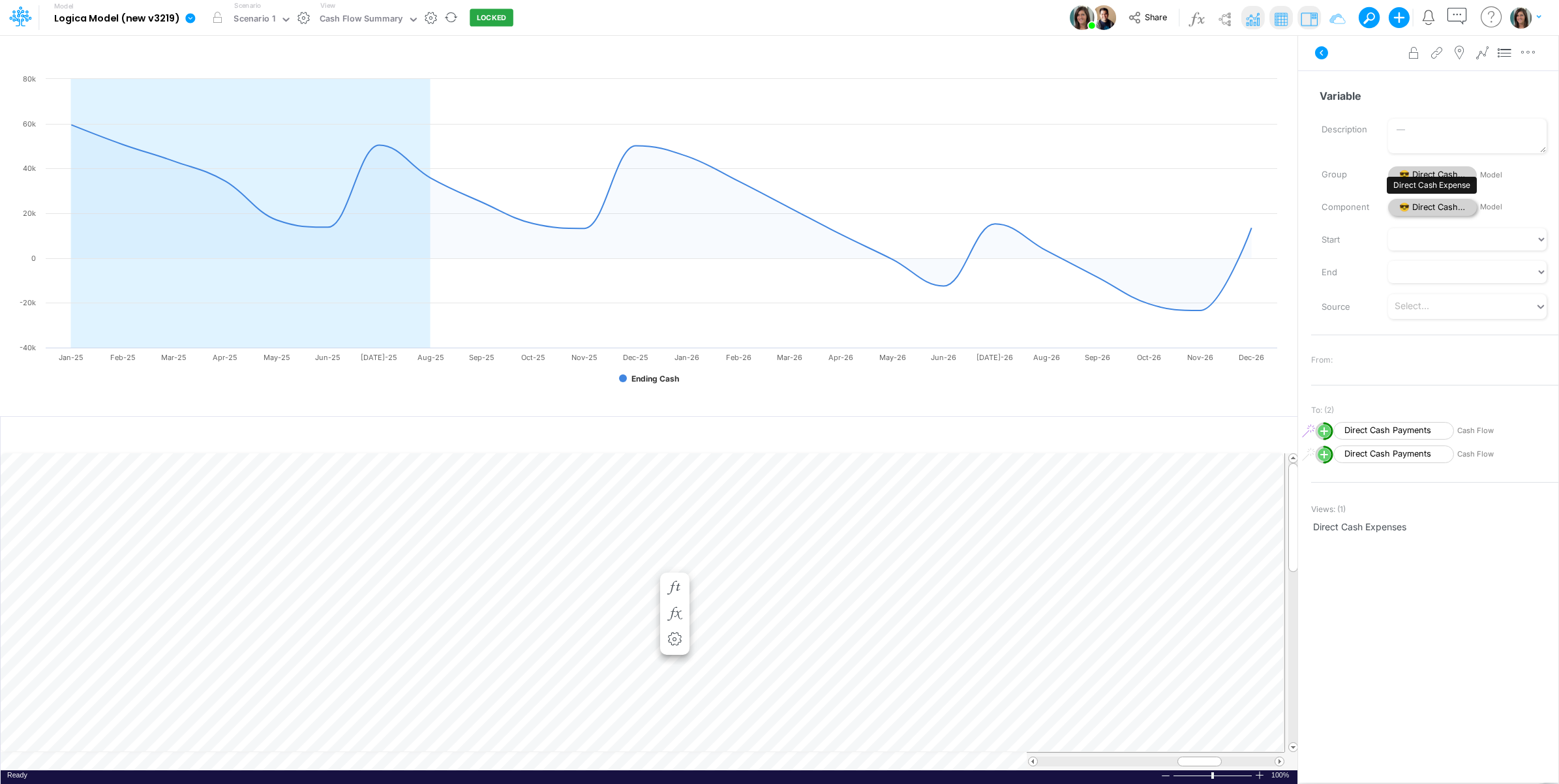
click at [1423, 208] on span "😎 Direct Cash Expense" at bounding box center [1432, 208] width 88 height 18
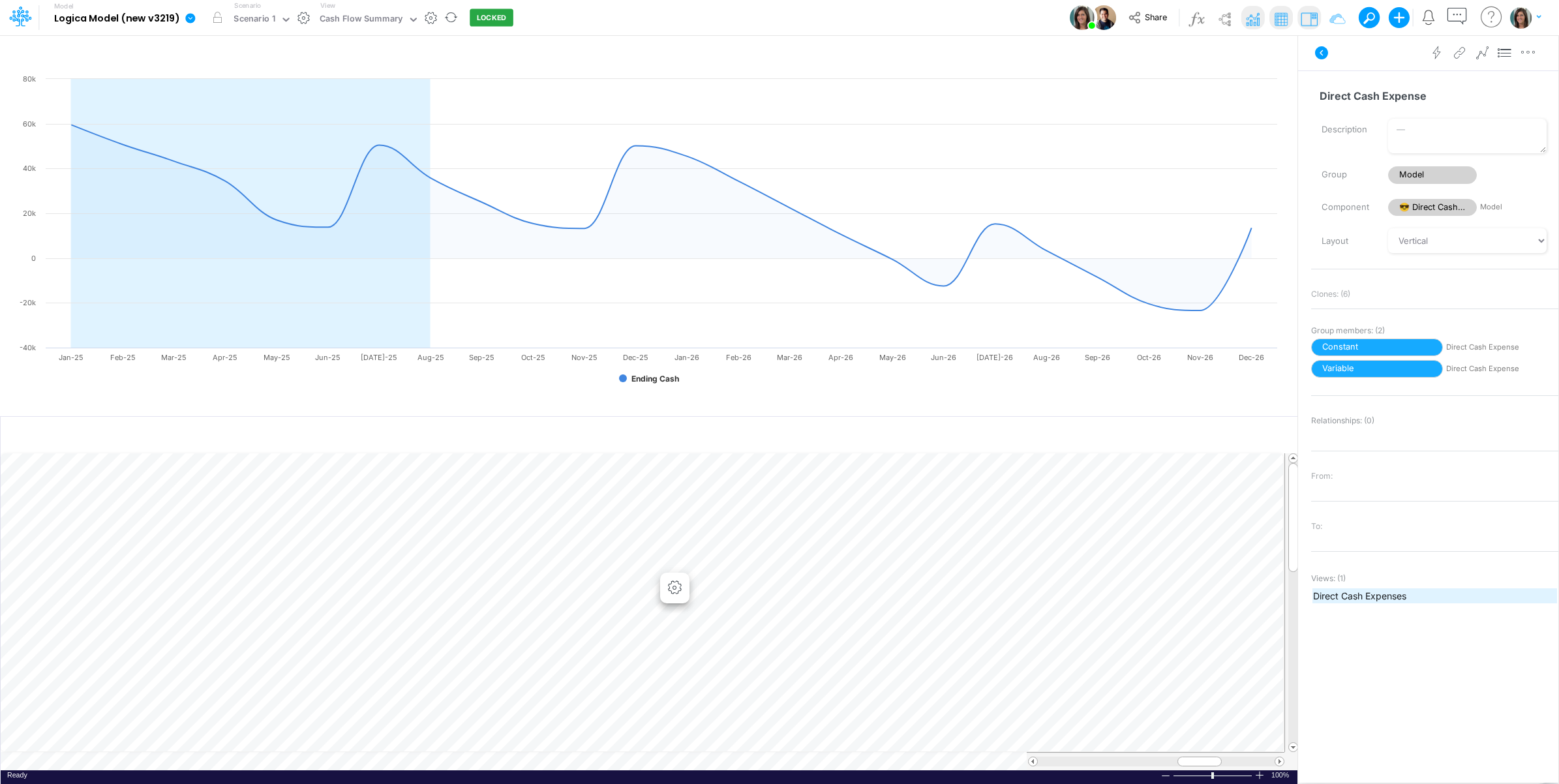
click at [1352, 600] on span "Direct Cash Expenses" at bounding box center [1435, 596] width 243 height 14
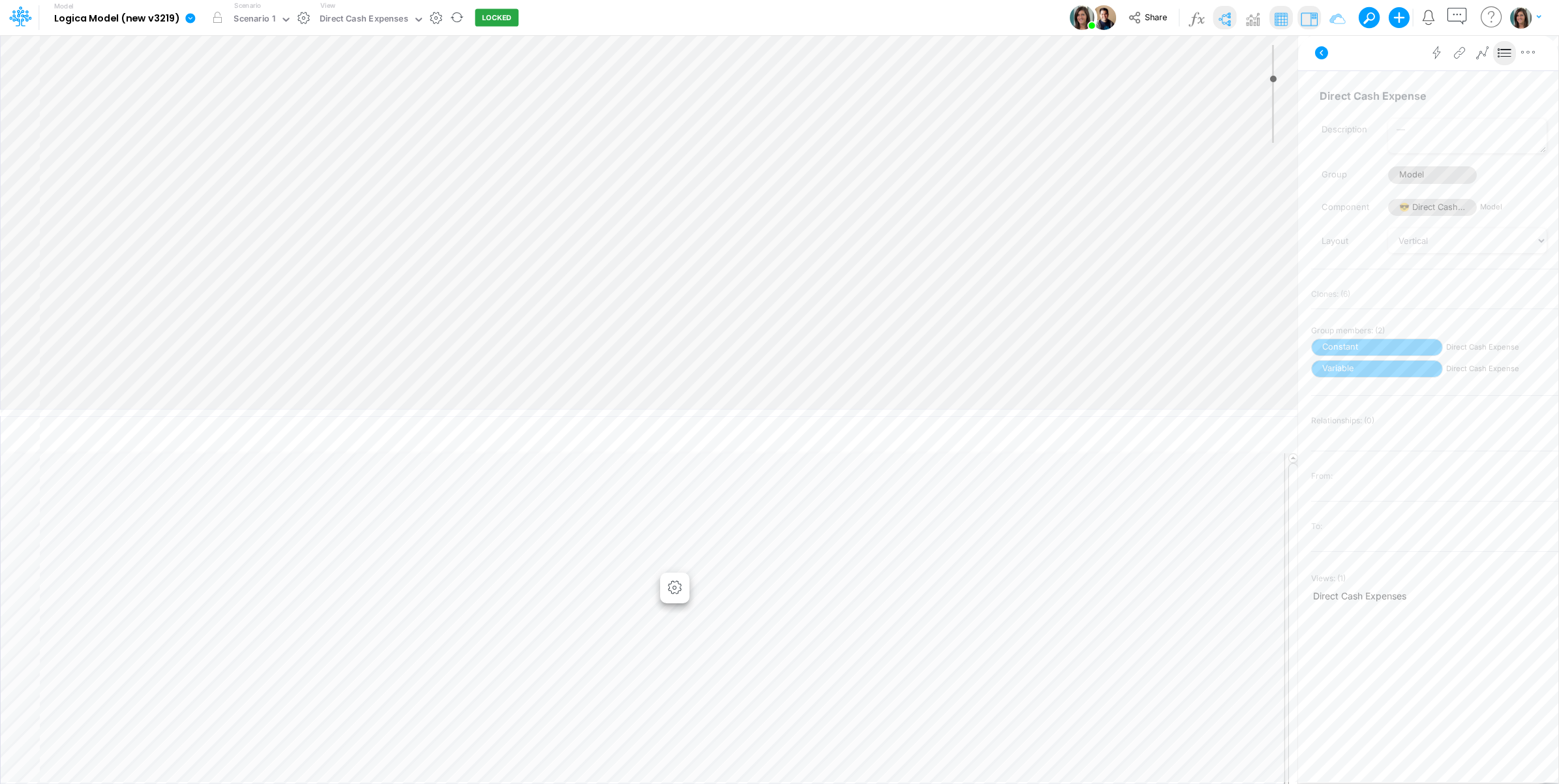
type input "0"
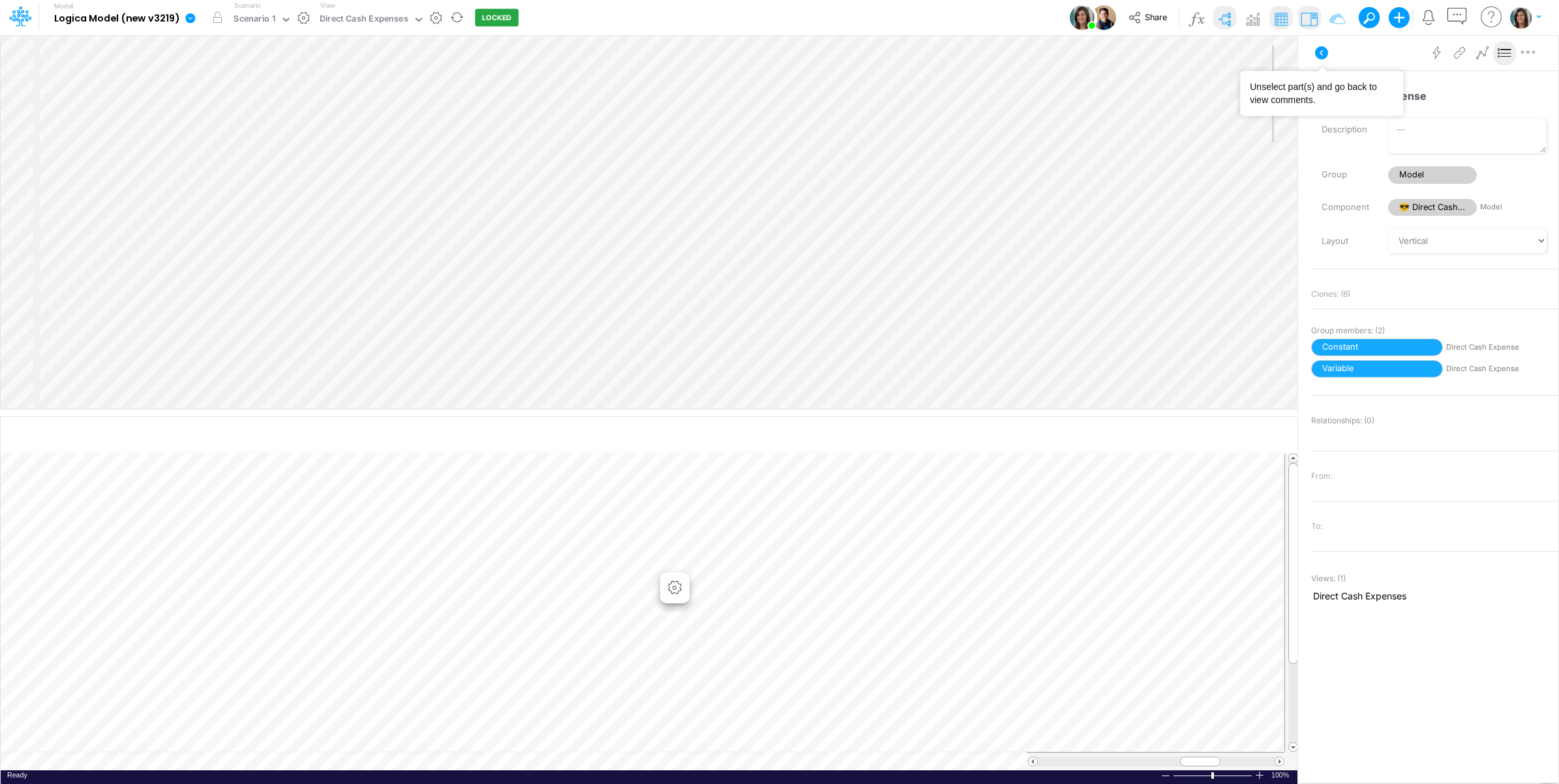
click at [1317, 57] on icon at bounding box center [1321, 52] width 15 height 15
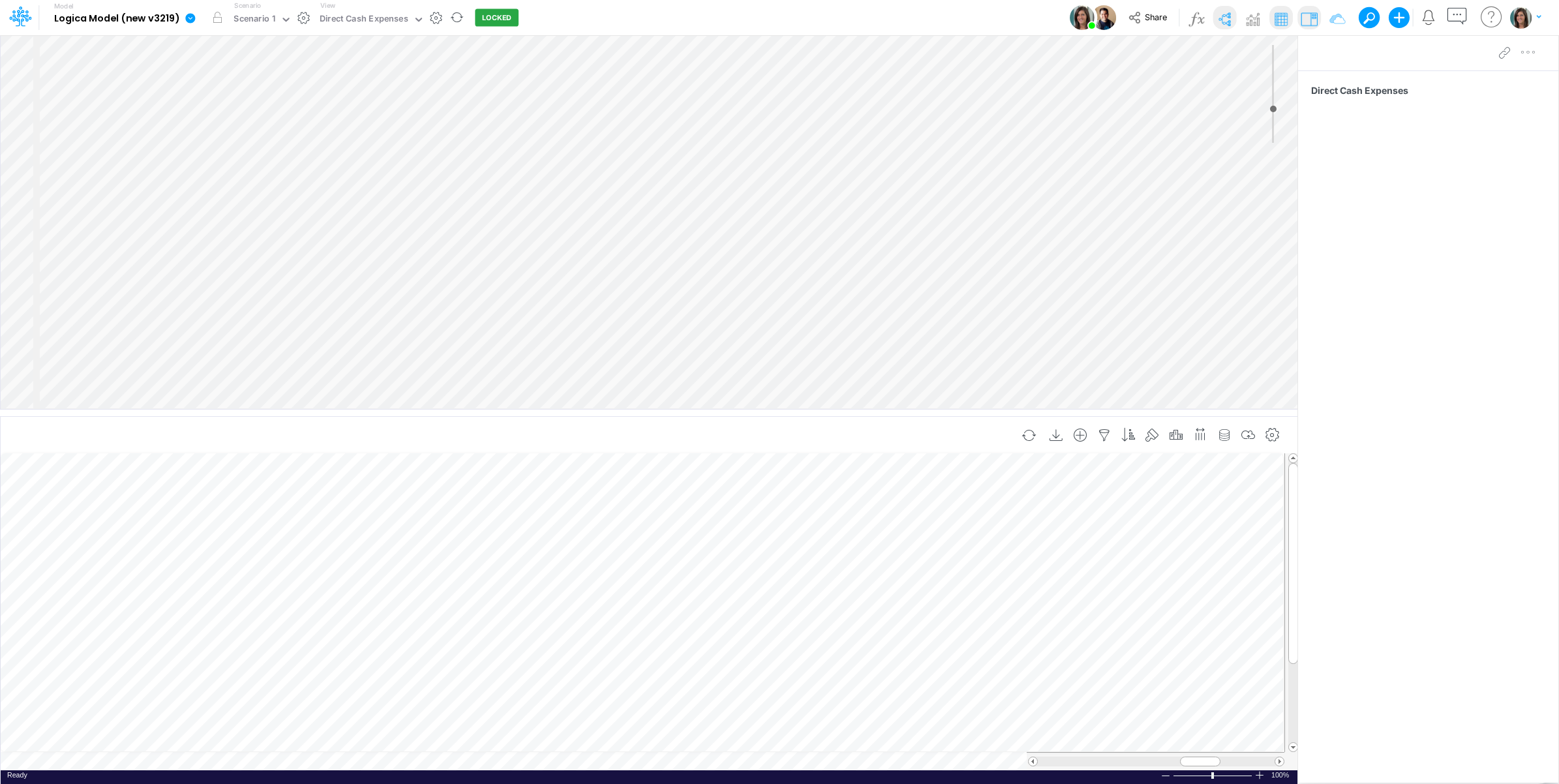
type input "Expenses"
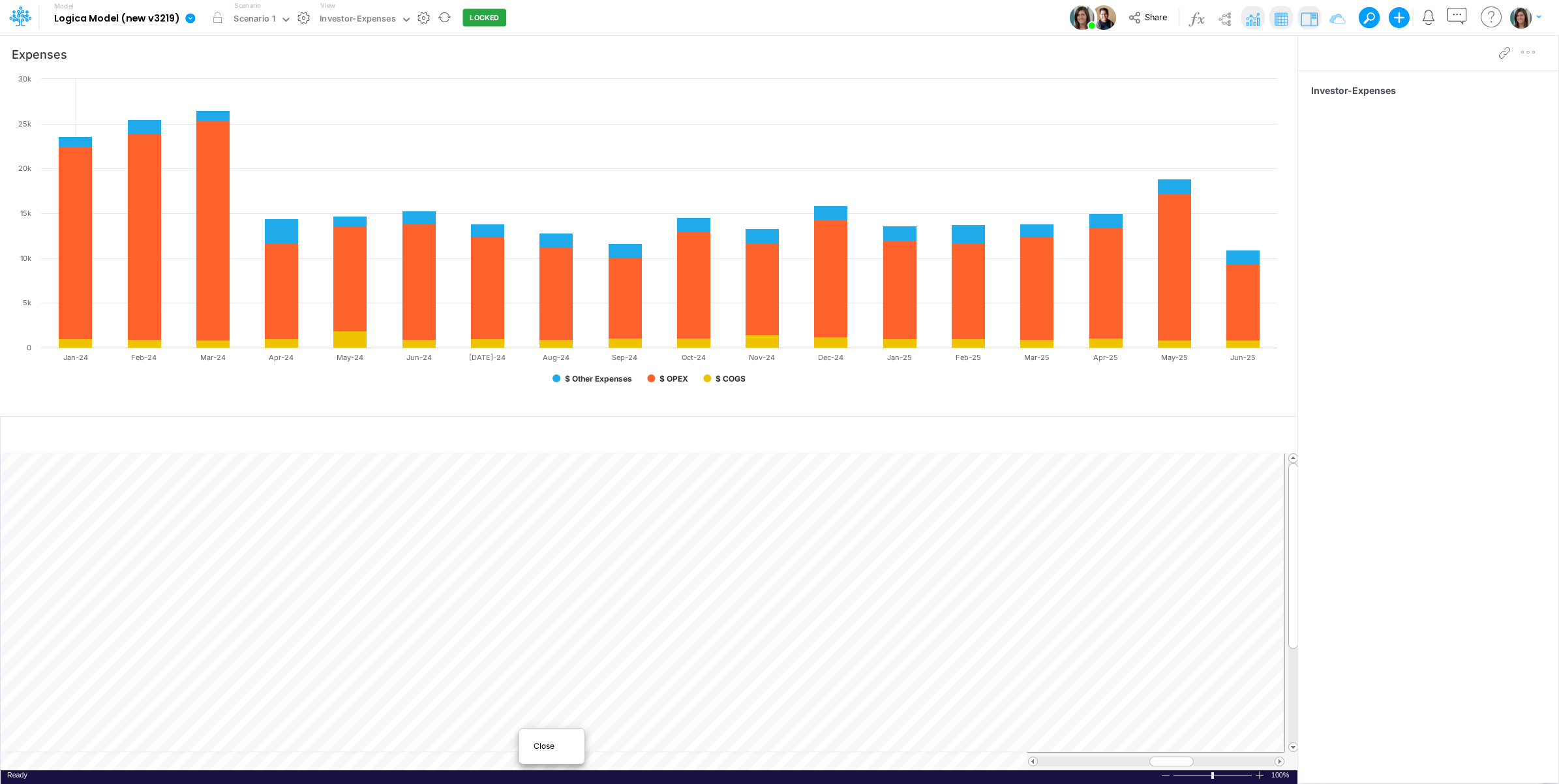
click at [543, 745] on span "Close" at bounding box center [551, 746] width 36 height 12
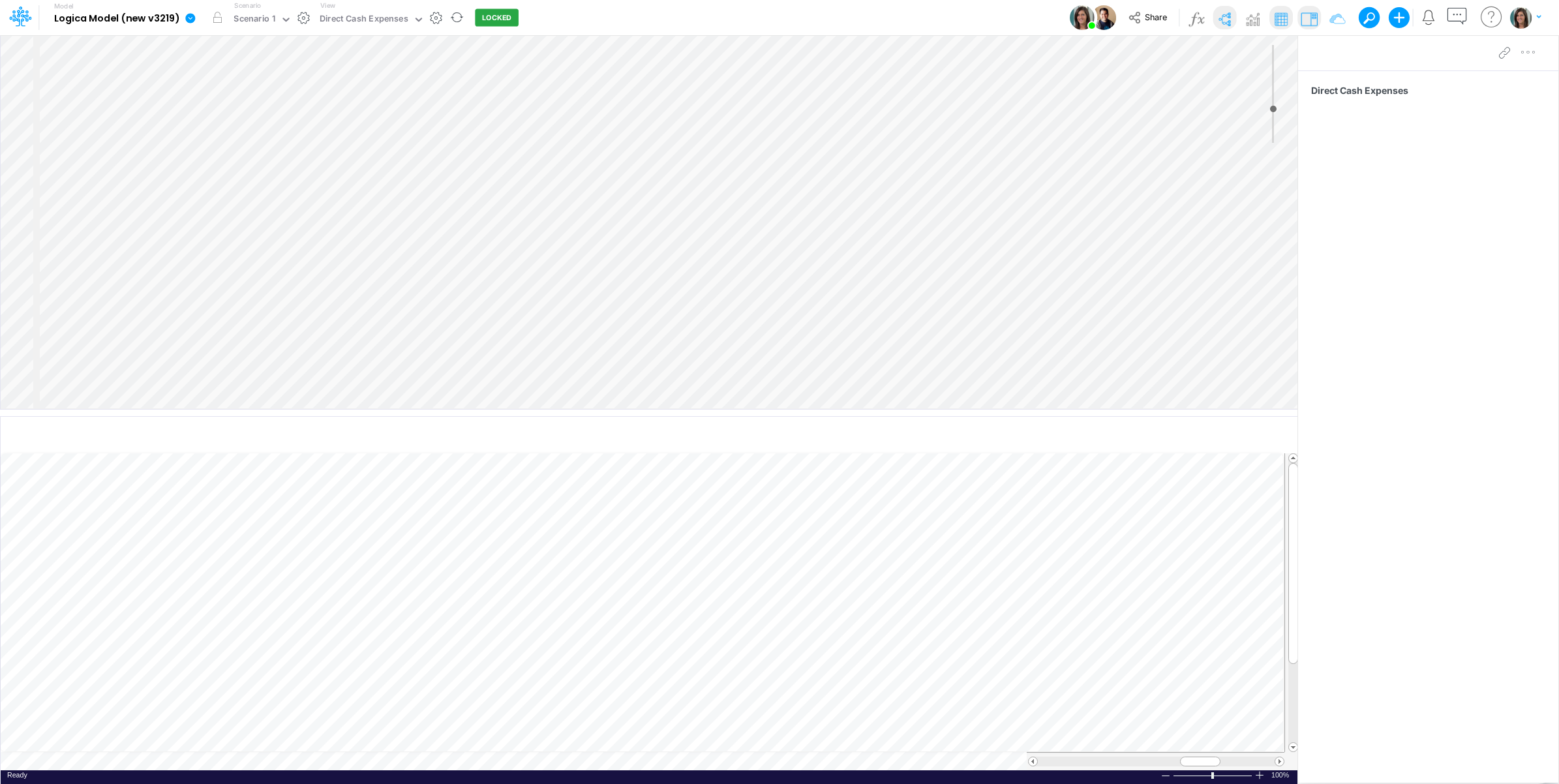
click at [427, 761] on td at bounding box center [642, 760] width 1284 height 18
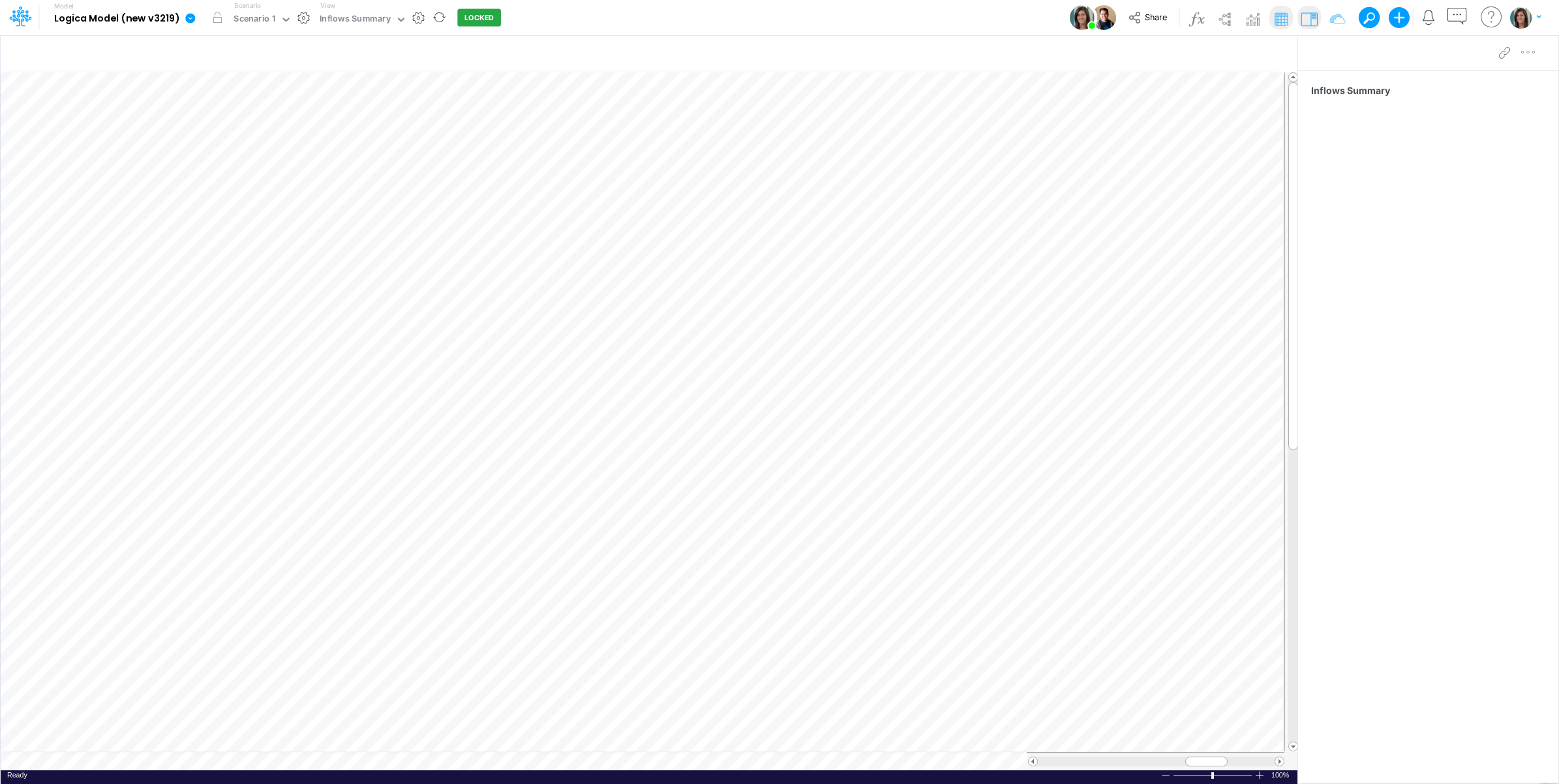
click at [501, 760] on table at bounding box center [650, 420] width 1298 height 699
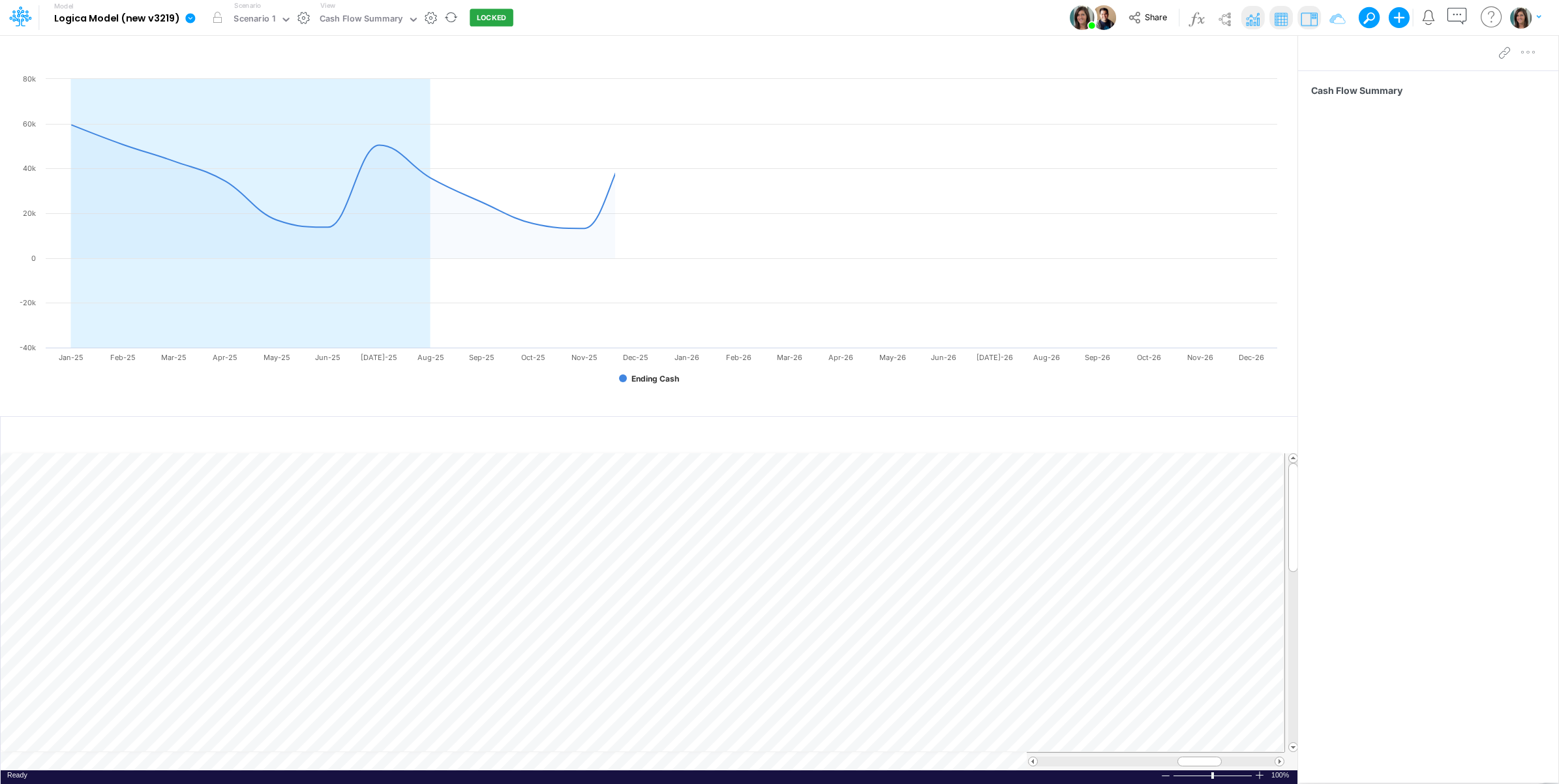
scroll to position [0, 1]
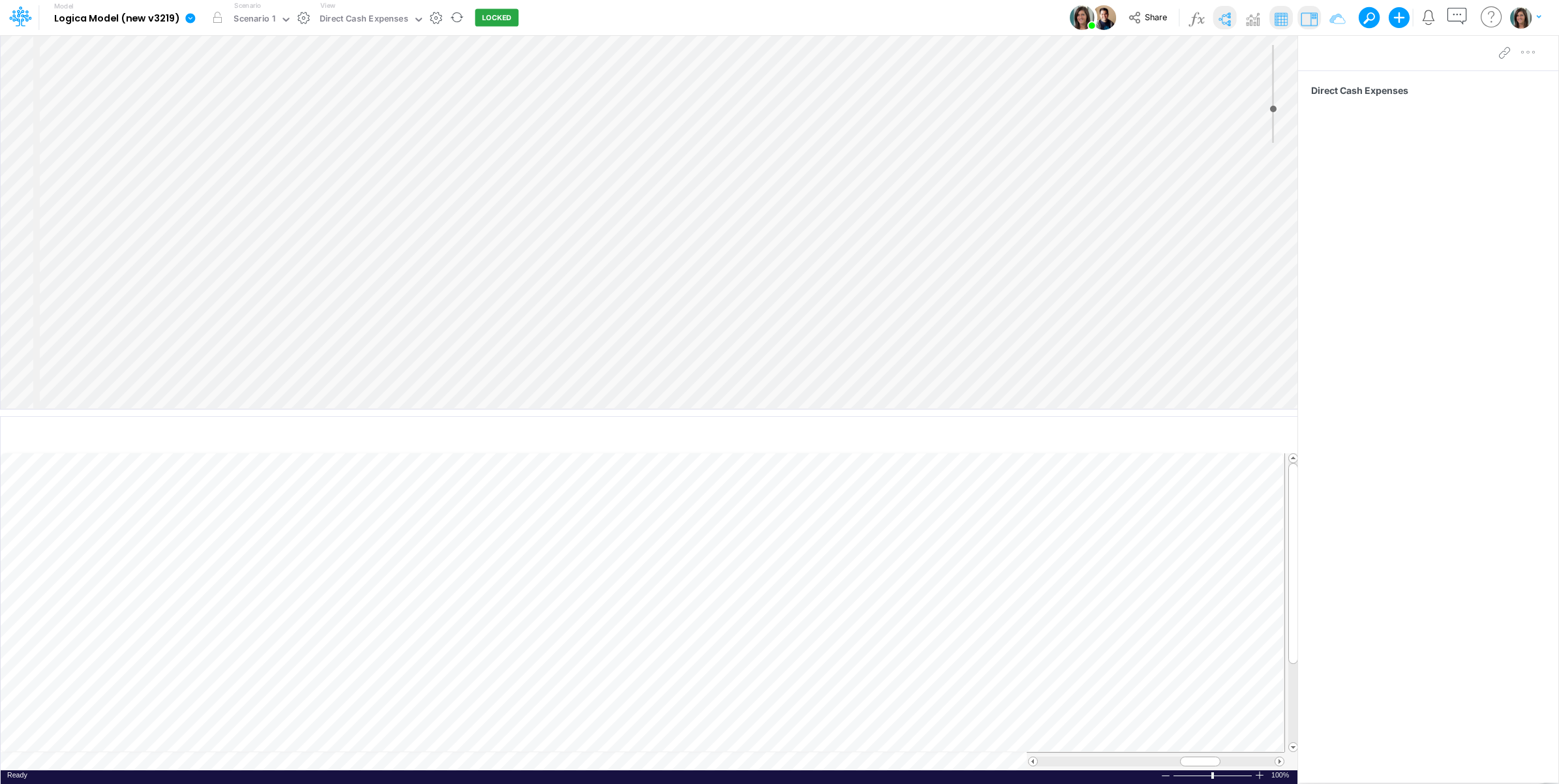
click at [1224, 13] on img at bounding box center [1224, 19] width 21 height 21
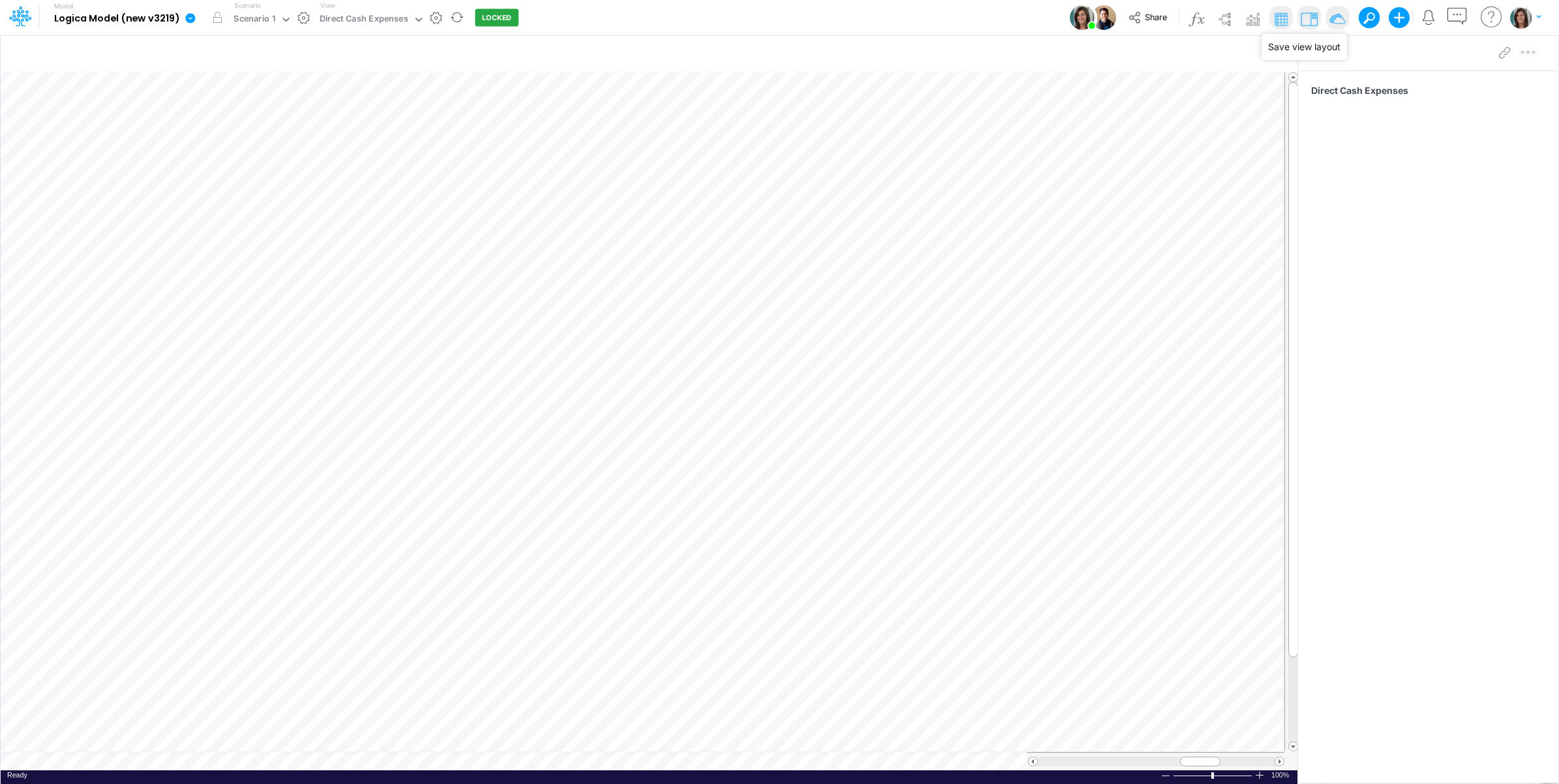
click at [1332, 14] on img at bounding box center [1337, 19] width 21 height 21
click at [326, 761] on table at bounding box center [650, 420] width 1298 height 699
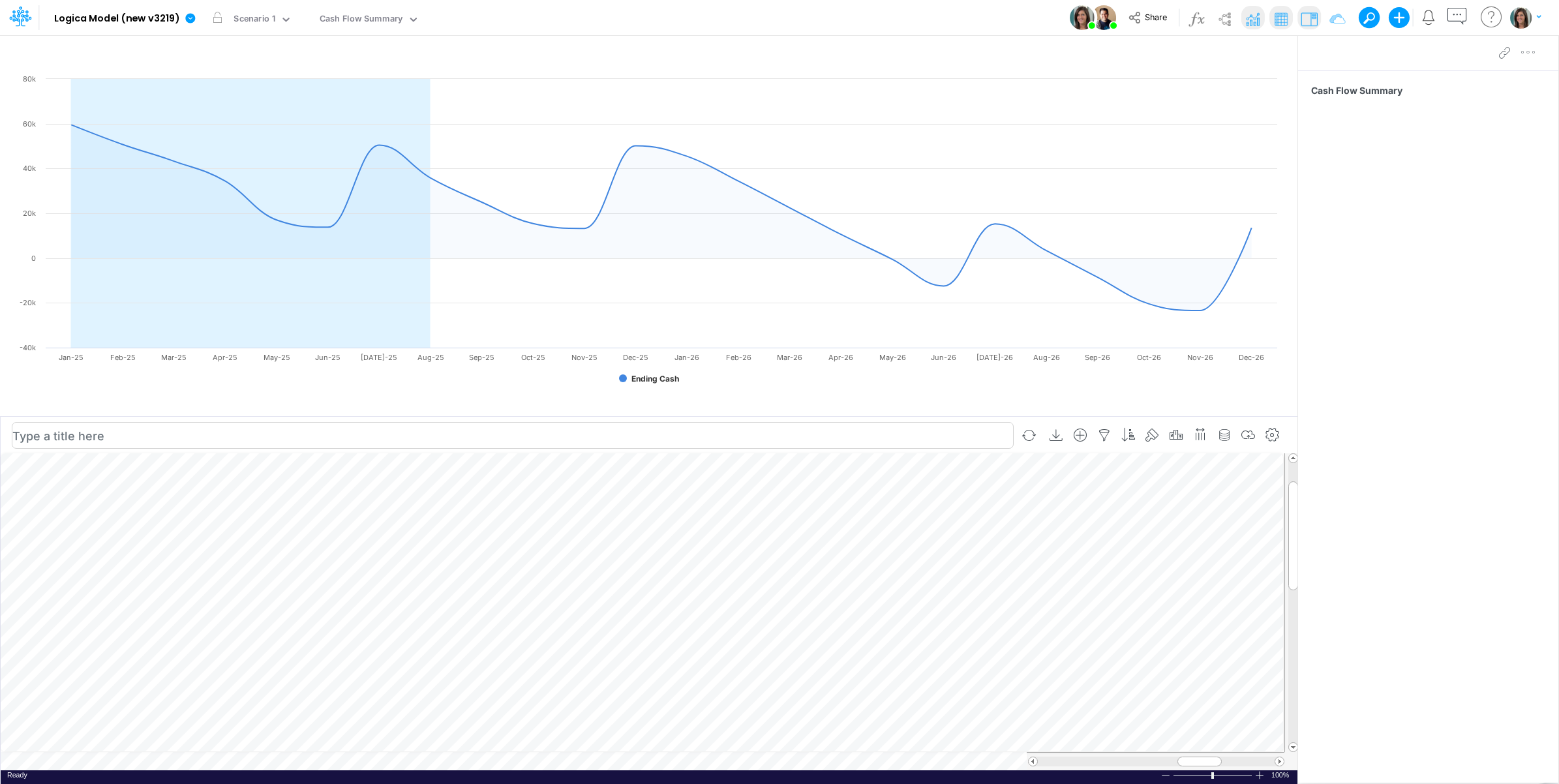
scroll to position [0, 1]
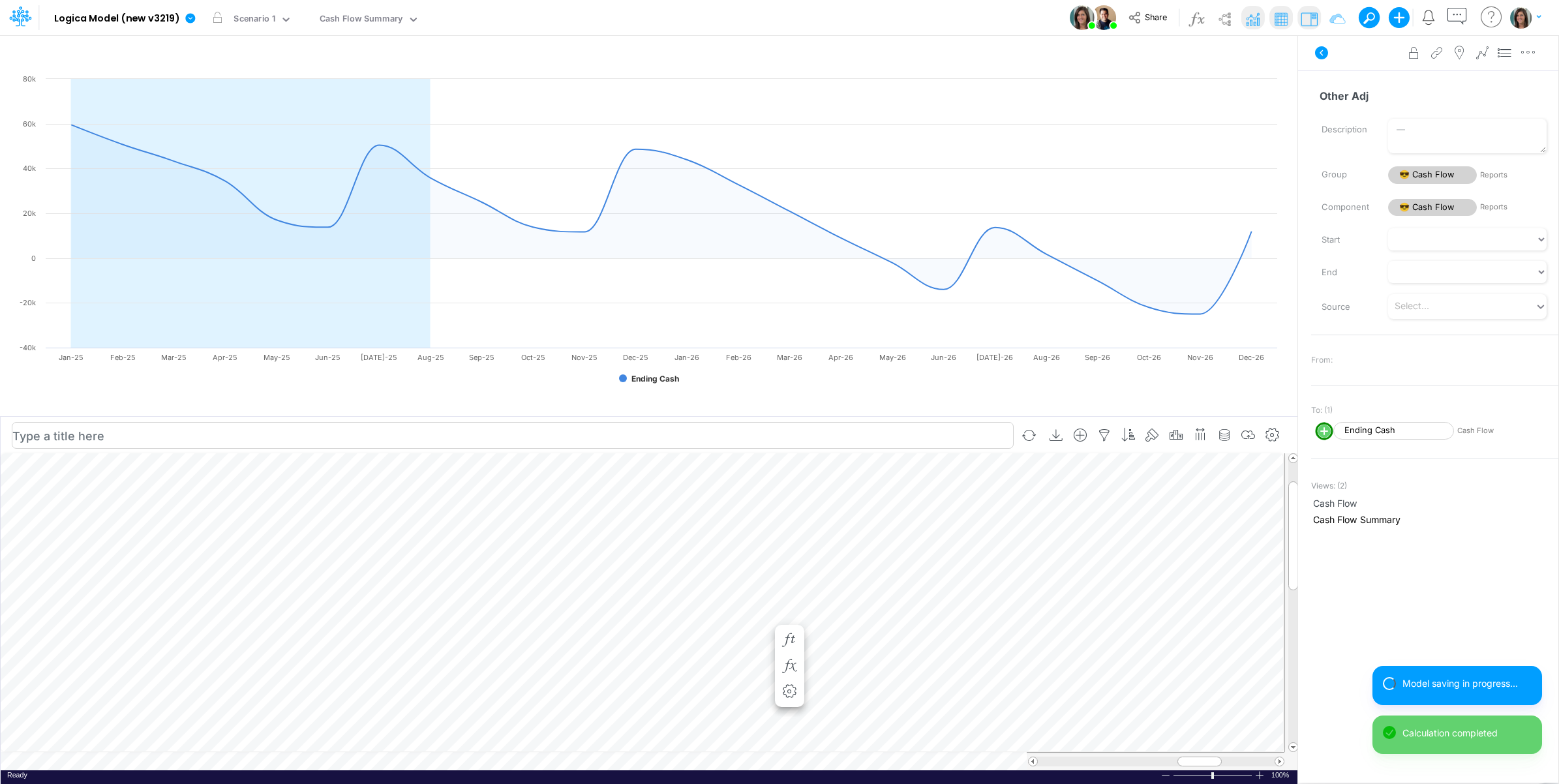
scroll to position [0, 1]
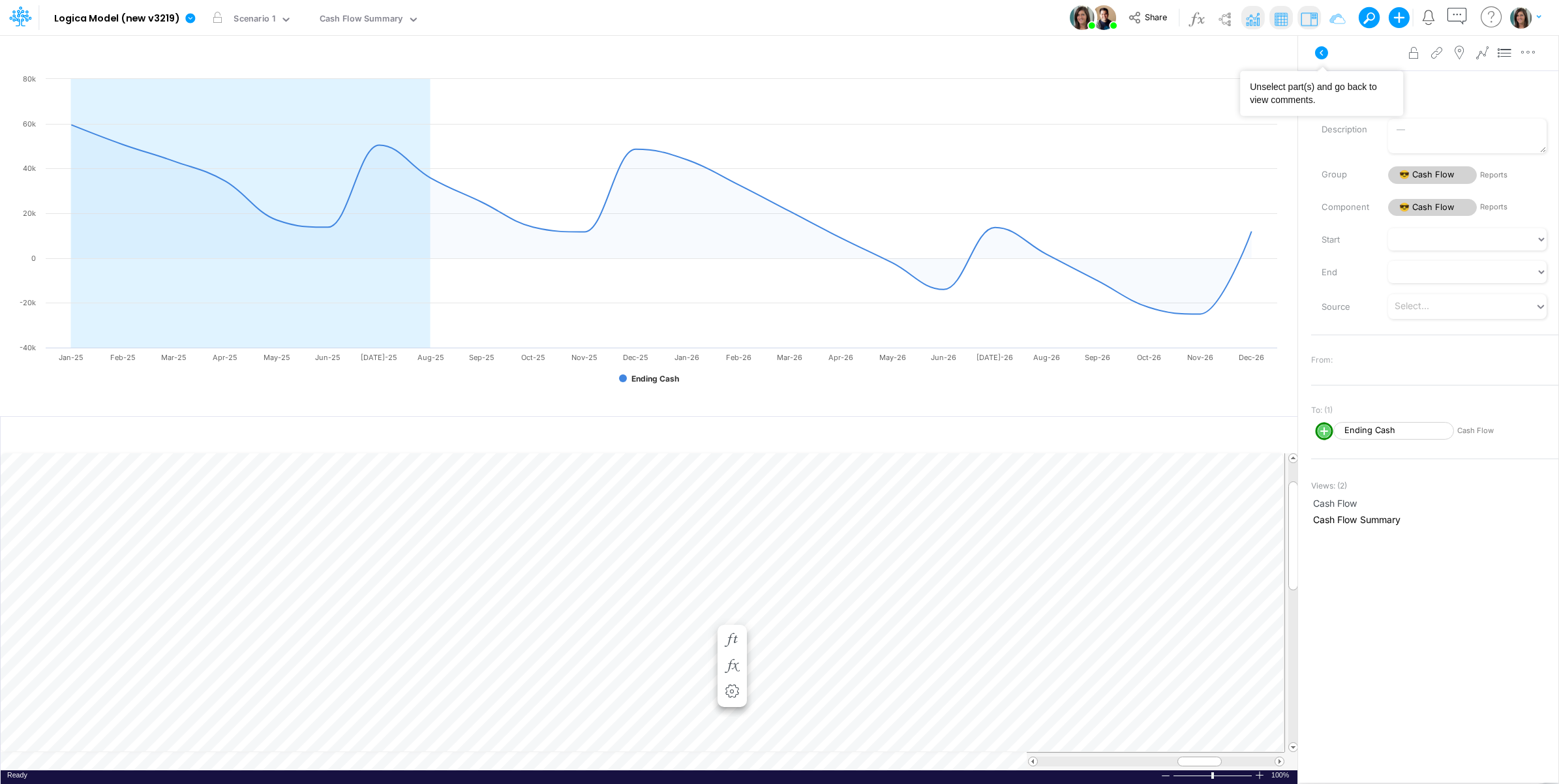
click at [1319, 51] on icon at bounding box center [1322, 53] width 13 height 13
click at [1251, 18] on img at bounding box center [1252, 19] width 21 height 21
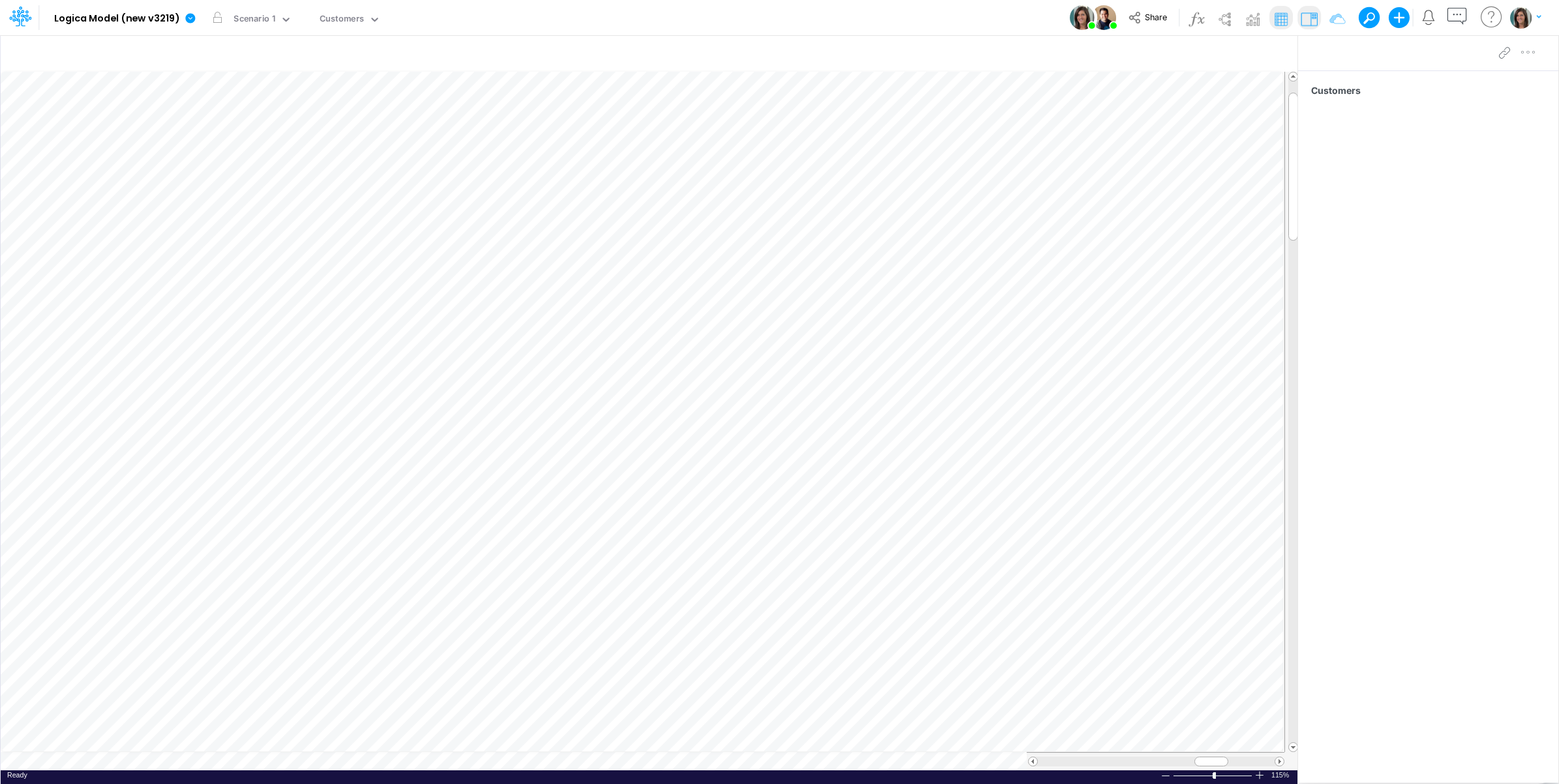
scroll to position [0, 1]
click at [339, 757] on table at bounding box center [650, 420] width 1298 height 699
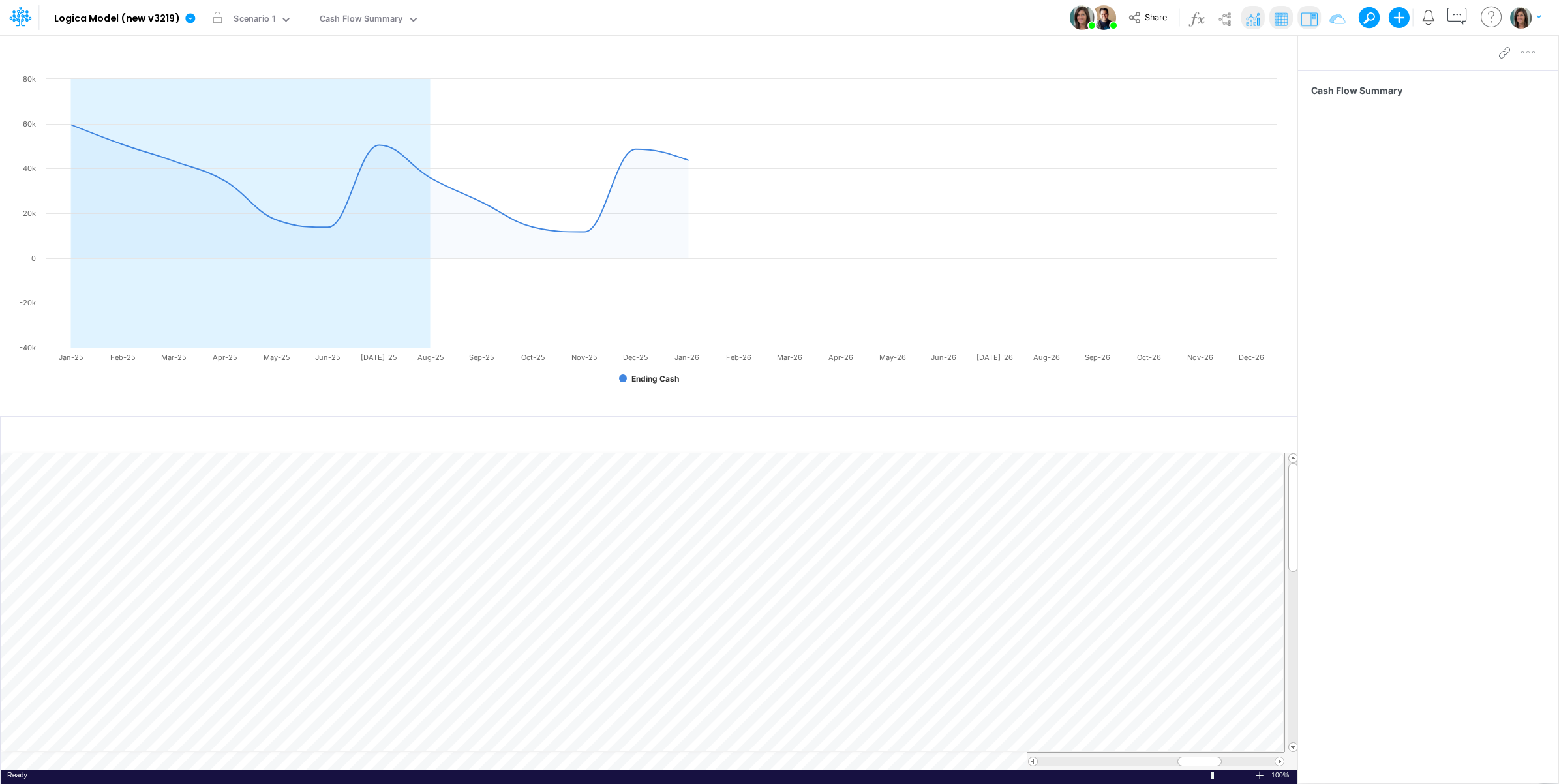
scroll to position [0, 1]
click at [423, 761] on td at bounding box center [642, 760] width 1284 height 18
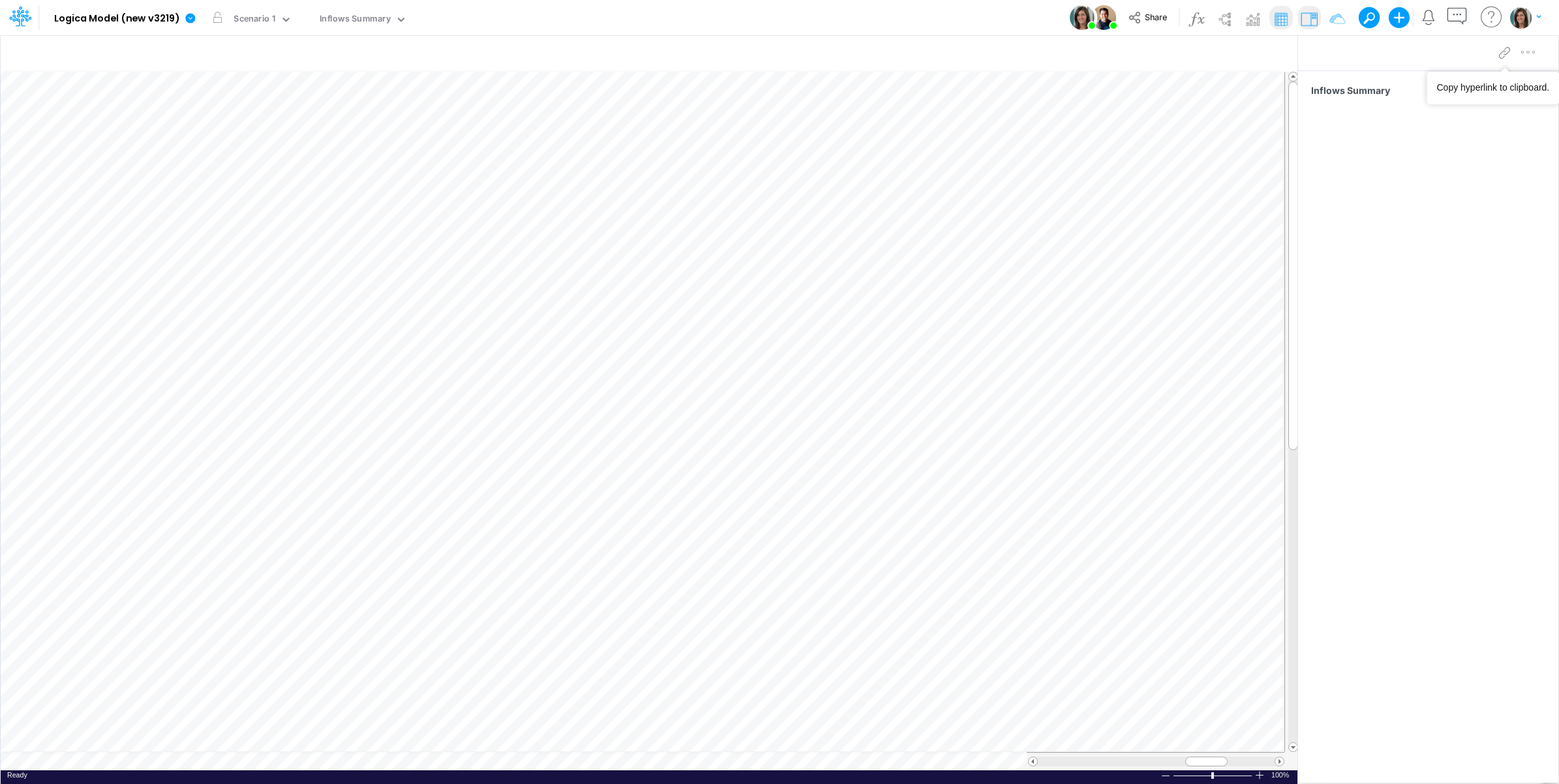
click at [1524, 15] on img "button" at bounding box center [1520, 17] width 21 height 21
click at [1435, 76] on button "Log out" at bounding box center [1472, 76] width 140 height 20
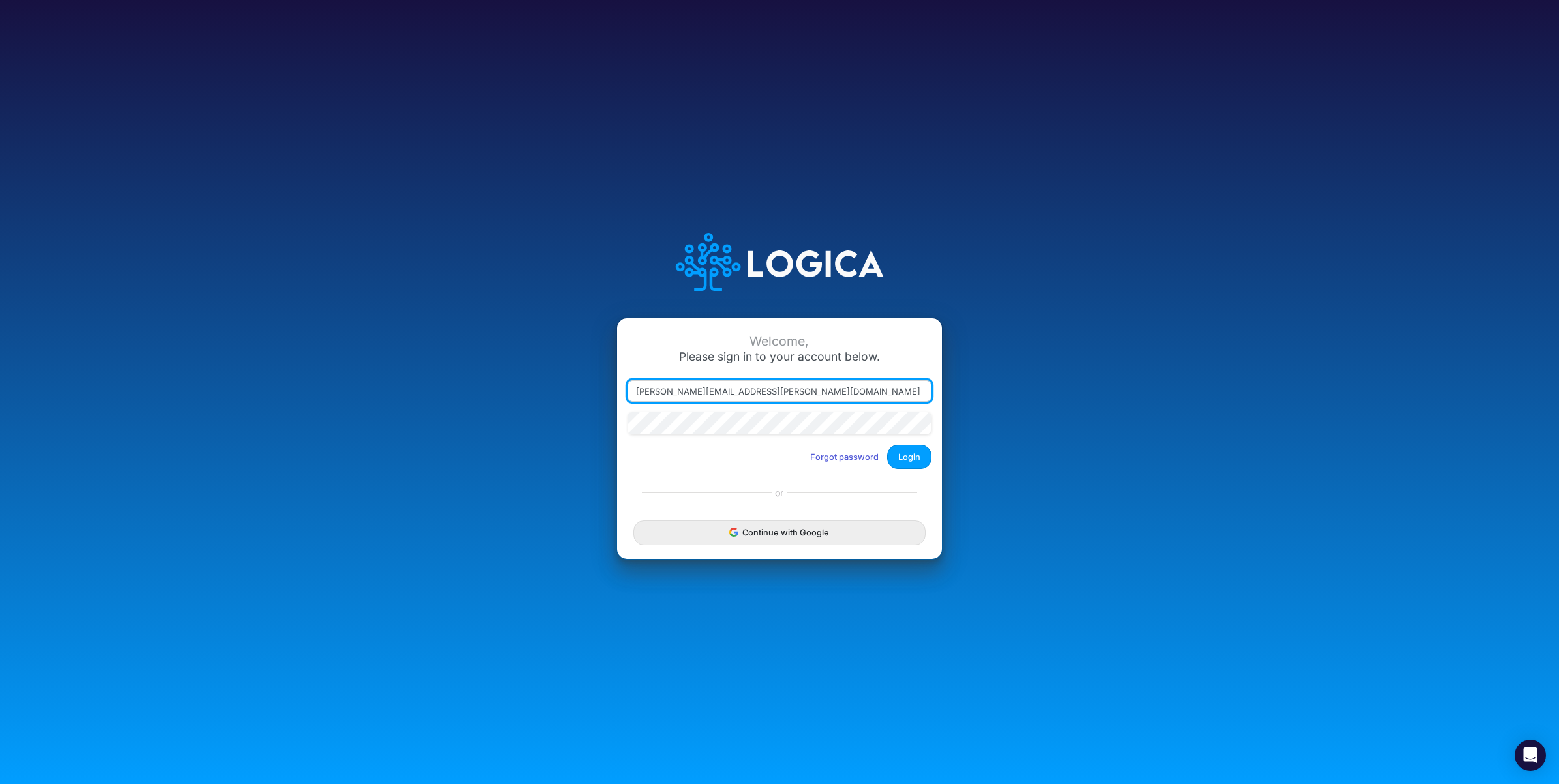
drag, startPoint x: 693, startPoint y: 391, endPoint x: 832, endPoint y: 398, distance: 139.2
click at [832, 398] on input "carissa.castro@logica.cloud" at bounding box center [779, 391] width 304 height 22
type input "carissa.castro+cquence@logica.cloud"
click at [908, 459] on button "Login" at bounding box center [909, 456] width 44 height 24
